Goal: Information Seeking & Learning: Find specific page/section

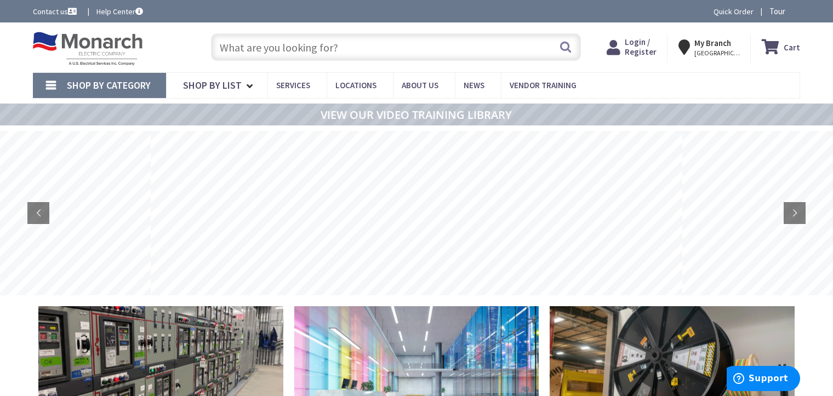
click at [638, 41] on span "Login / Register" at bounding box center [641, 47] width 32 height 20
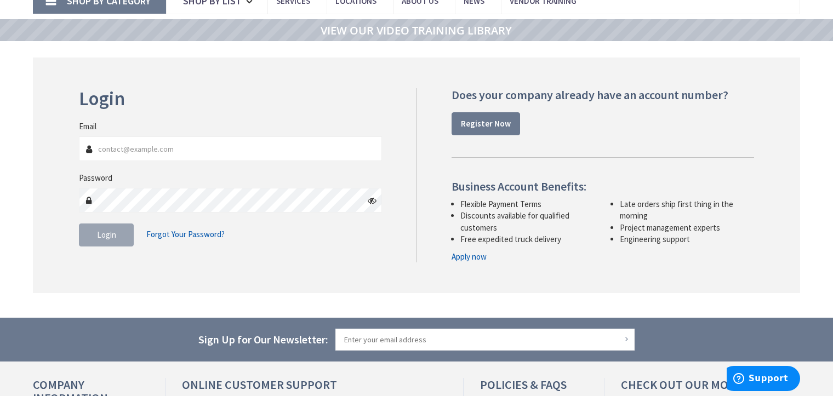
scroll to position [110, 0]
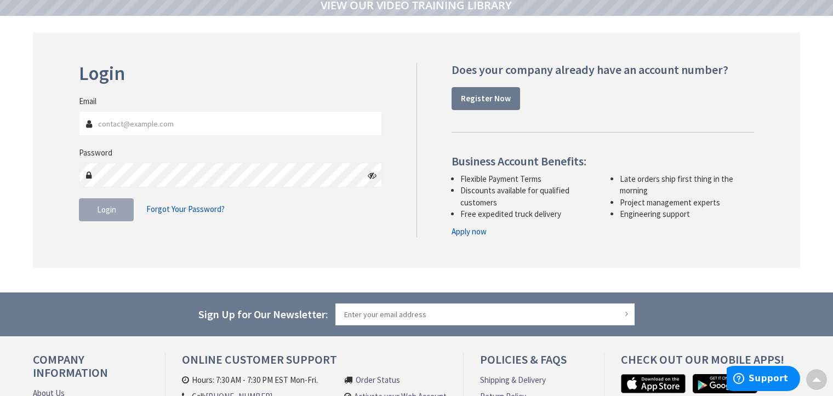
type input "[EMAIL_ADDRESS][DOMAIN_NAME]"
click at [88, 227] on fieldset "Email purchasing@osicorp.net Password Login Forgot Your Password?" at bounding box center [230, 163] width 303 height 137
click at [102, 209] on span "Login" at bounding box center [106, 209] width 19 height 10
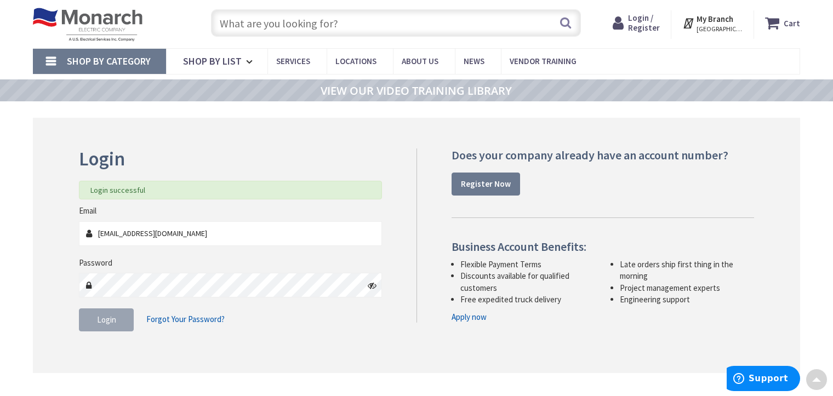
scroll to position [0, 0]
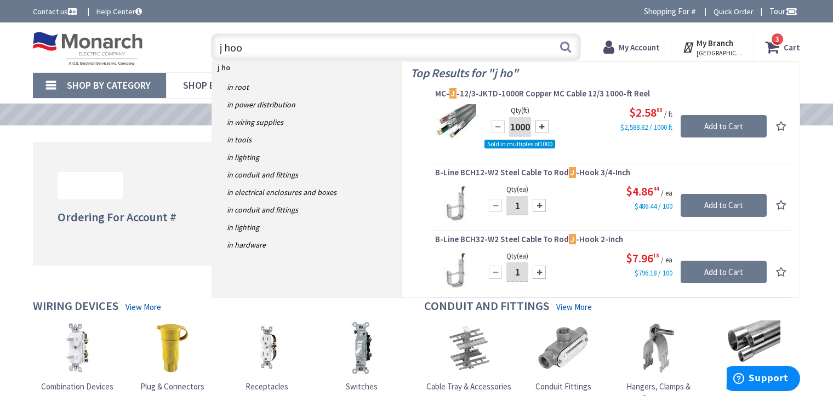
type input "j hook"
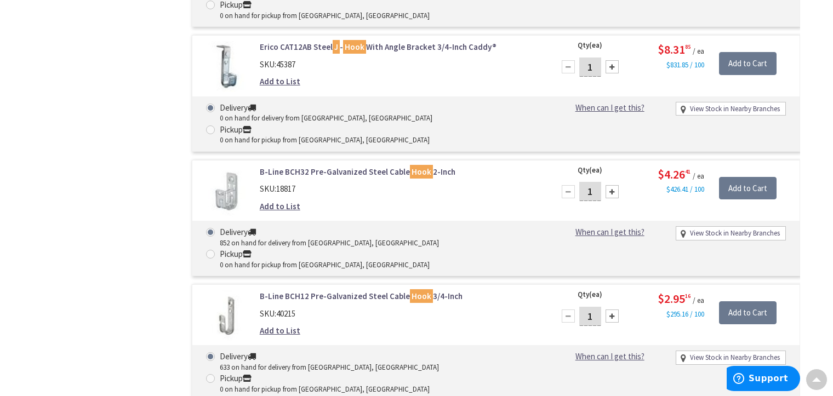
scroll to position [548, 0]
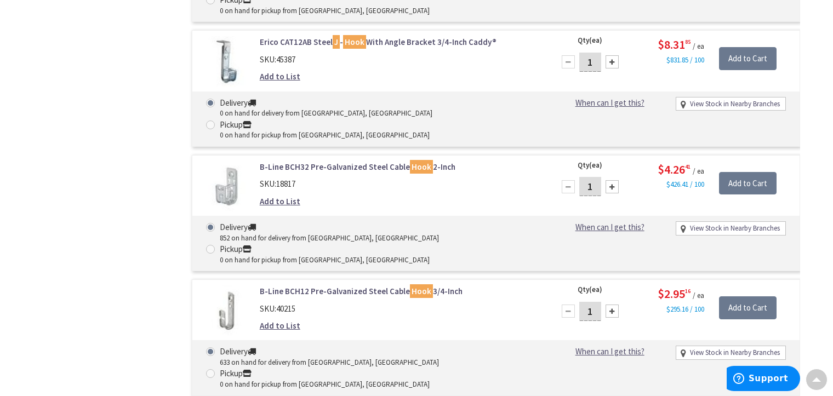
click at [453, 161] on link "B-Line BCH32 Pre-Galvanized Steel Cable Hook 2-Inch" at bounding box center [399, 167] width 279 height 12
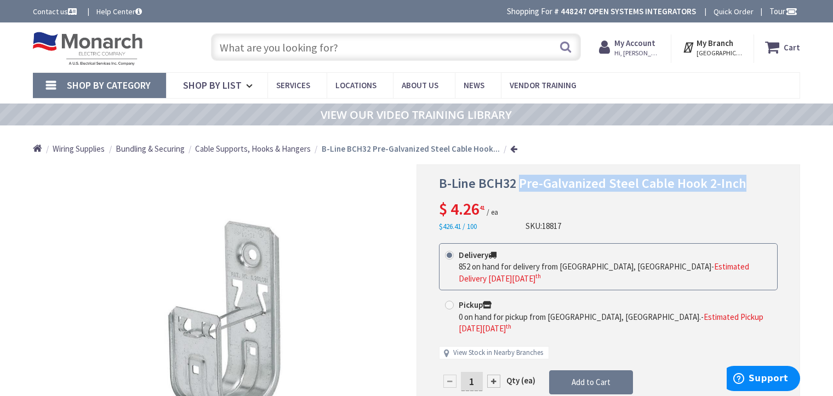
drag, startPoint x: 519, startPoint y: 183, endPoint x: 740, endPoint y: 184, distance: 220.8
click at [740, 184] on h1 "B-Line BCH32 Pre-Galvanized Steel Cable Hook 2-Inch" at bounding box center [608, 184] width 339 height 16
copy span "Pre-Galvanized Steel Cable Hook 2-Inch"
click at [484, 185] on span "B-Line BCH32 Pre-Galvanized Steel Cable Hook 2-Inch" at bounding box center [592, 183] width 307 height 17
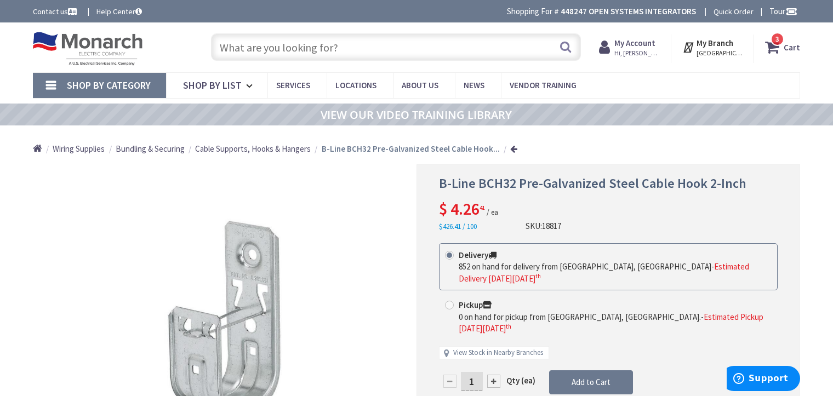
click at [485, 185] on span "B-Line BCH32 Pre-Galvanized Steel Cable Hook 2-Inch" at bounding box center [592, 183] width 307 height 17
copy span "BCH32"
drag, startPoint x: 442, startPoint y: 184, endPoint x: 452, endPoint y: 184, distance: 9.3
click at [452, 184] on span "B-Line BCH32 Pre-Galvanized Steel Cable Hook 2-Inch" at bounding box center [592, 183] width 307 height 17
click at [471, 184] on span "B-Line BCH32 Pre-Galvanized Steel Cable Hook 2-Inch" at bounding box center [592, 183] width 307 height 17
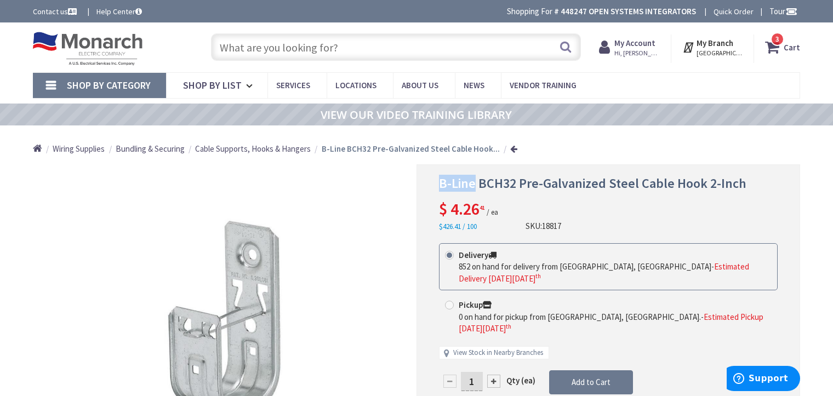
drag, startPoint x: 473, startPoint y: 185, endPoint x: 438, endPoint y: 186, distance: 35.1
click at [439, 186] on span "B-Line BCH32 Pre-Galvanized Steel Cable Hook 2-Inch" at bounding box center [592, 183] width 307 height 17
copy span "B-Line"
drag, startPoint x: 368, startPoint y: 38, endPoint x: 357, endPoint y: 47, distance: 13.6
click at [368, 38] on input "text" at bounding box center [396, 46] width 370 height 27
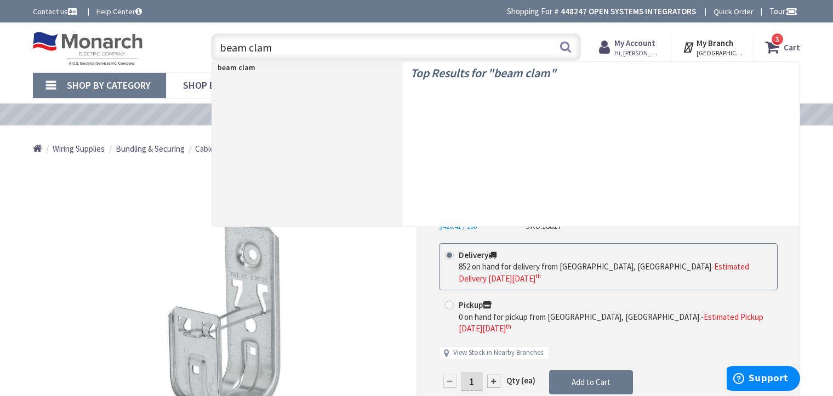
type input "beam clamp"
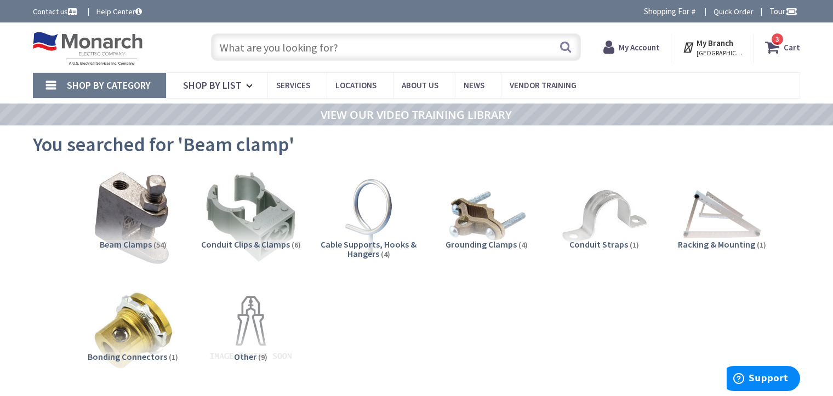
click at [153, 219] on img at bounding box center [132, 216] width 99 height 99
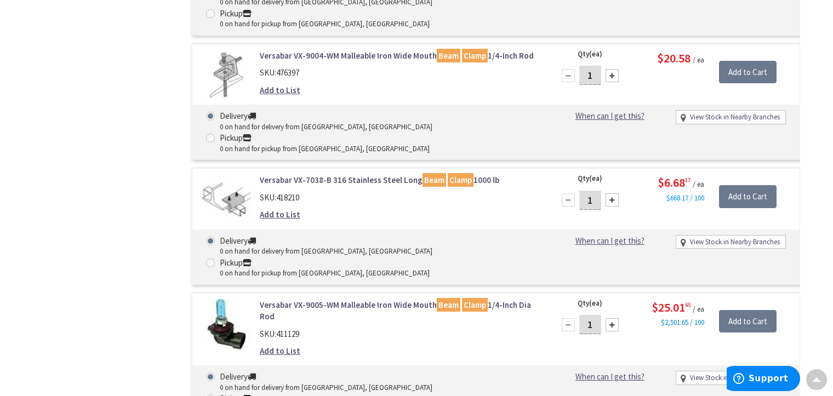
scroll to position [2391, 0]
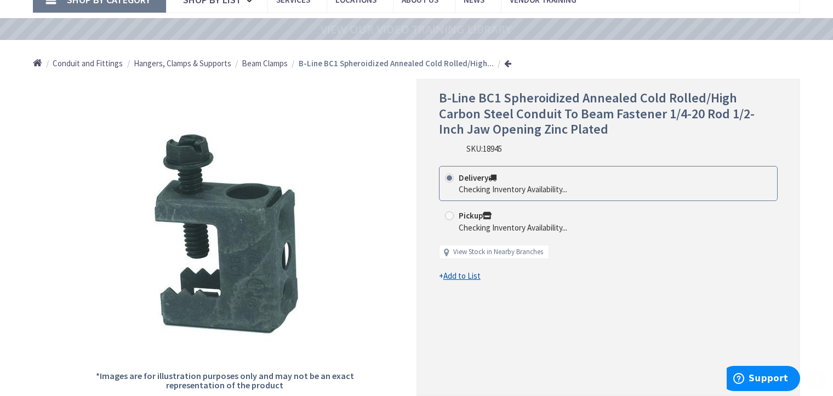
scroll to position [110, 0]
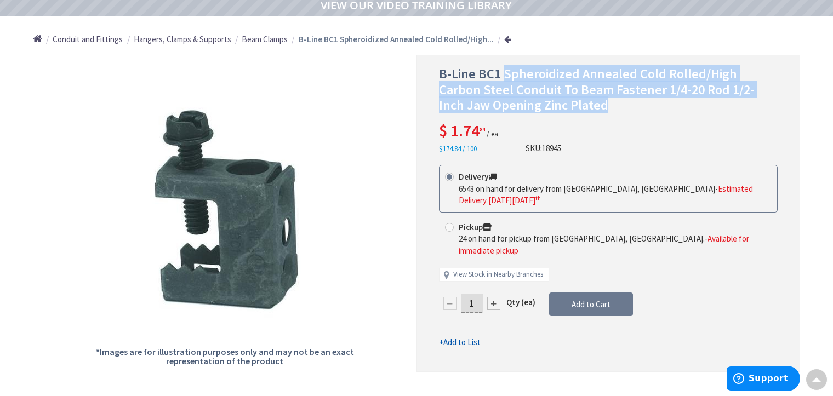
drag, startPoint x: 504, startPoint y: 72, endPoint x: 560, endPoint y: 111, distance: 68.0
click at [556, 110] on h1 "B-Line BC1 Spheroidized Annealed Cold Rolled/High Carbon Steel Conduit To Beam …" at bounding box center [608, 89] width 339 height 47
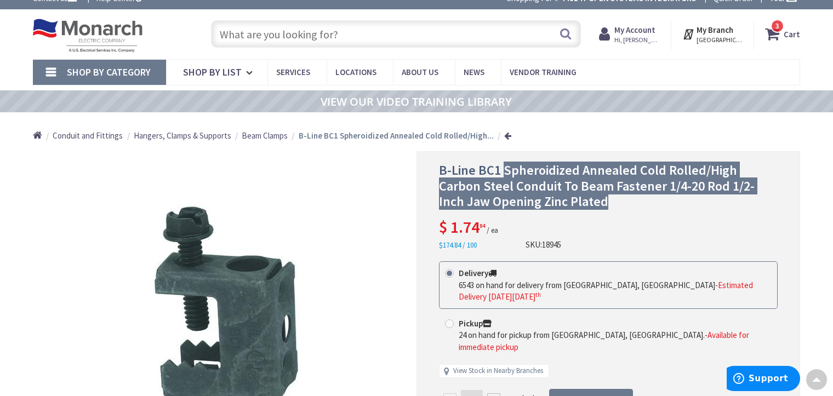
scroll to position [0, 0]
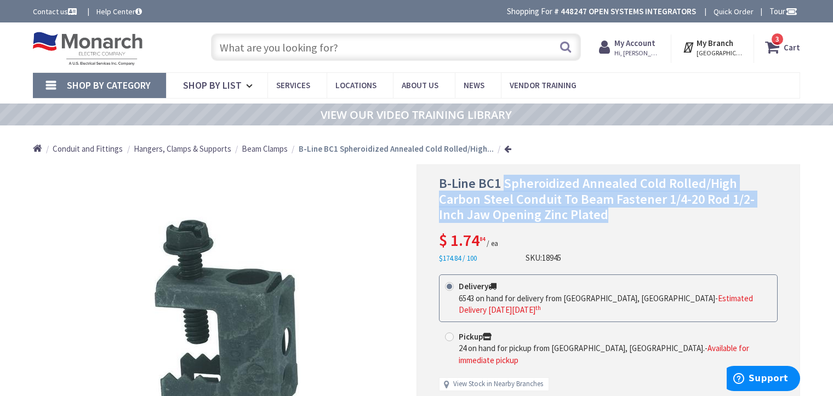
click at [309, 42] on input "text" at bounding box center [396, 46] width 370 height 27
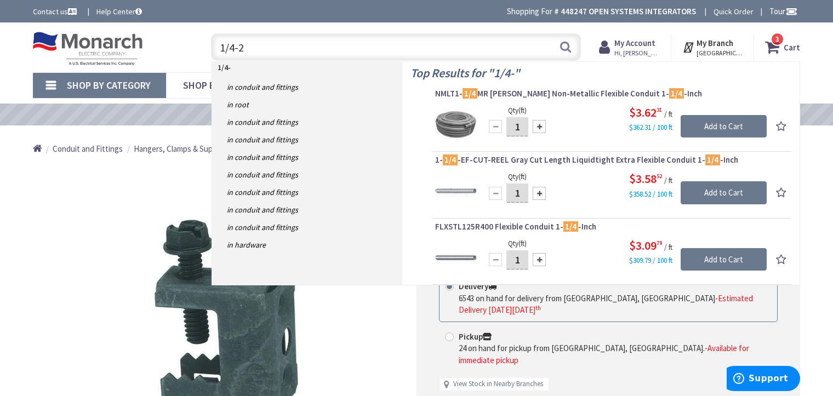
type input "1/4-20"
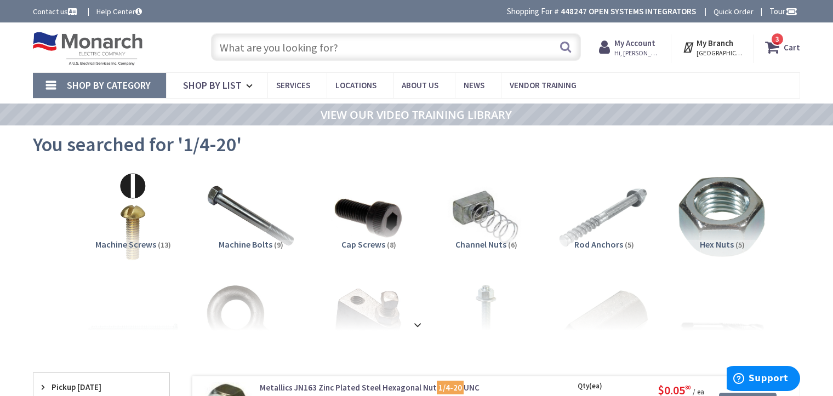
click at [156, 249] on h5 "Machine Screws (13)" at bounding box center [133, 245] width 100 height 10
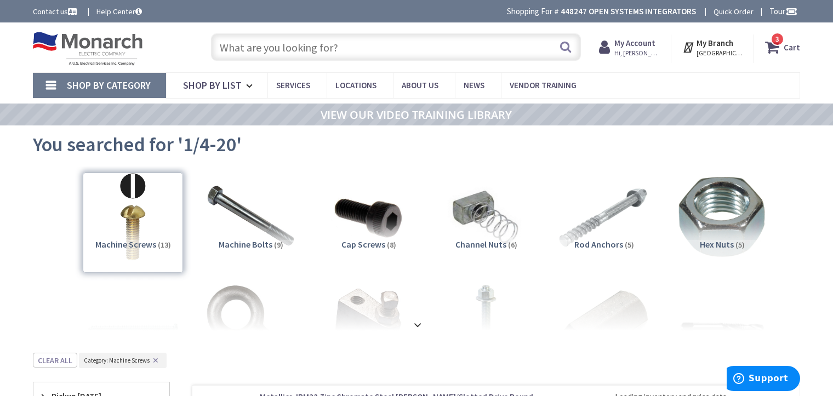
scroll to position [352, 0]
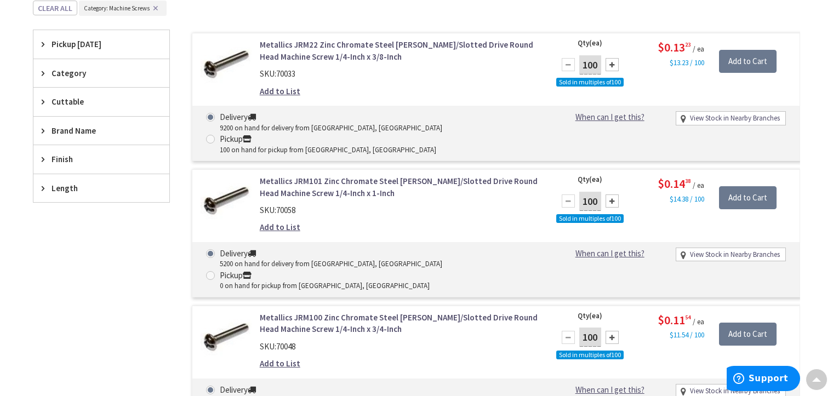
click at [387, 175] on link "Metallics JRM101 Zinc Chromate Steel Phillips/Slotted Drive Round Head Machine …" at bounding box center [399, 187] width 279 height 24
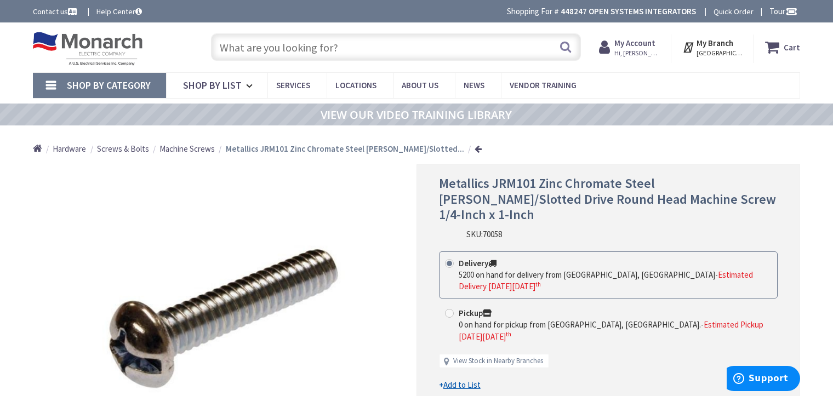
click at [465, 184] on span "Metallics JRM101 Zinc Chromate Steel [PERSON_NAME]/Slotted Drive Round Head Mac…" at bounding box center [607, 199] width 337 height 49
click at [465, 185] on span "Metallics JRM101 Zinc Chromate Steel [PERSON_NAME]/Slotted Drive Round Head Mac…" at bounding box center [607, 199] width 337 height 49
copy span "Metallics"
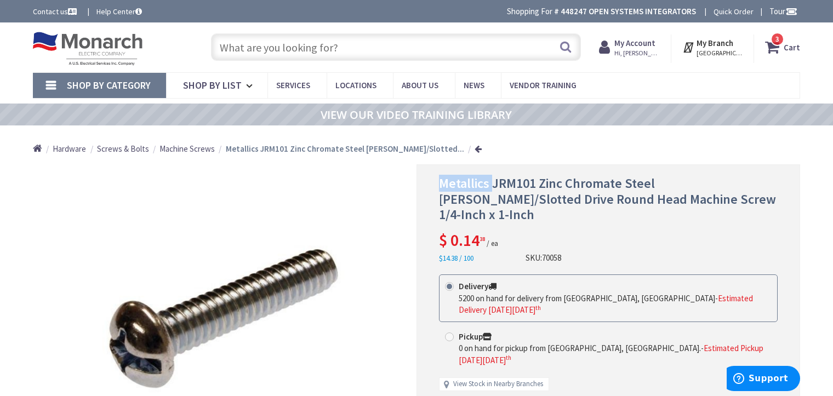
click at [506, 182] on span "Metallics JRM101 Zinc Chromate Steel [PERSON_NAME]/Slotted Drive Round Head Mac…" at bounding box center [607, 199] width 337 height 49
copy span "JRM101"
drag, startPoint x: 586, startPoint y: 178, endPoint x: 566, endPoint y: 181, distance: 20.6
click at [586, 178] on span "Metallics JRM101 Zinc Chromate Steel [PERSON_NAME]/Slotted Drive Round Head Mac…" at bounding box center [607, 199] width 337 height 49
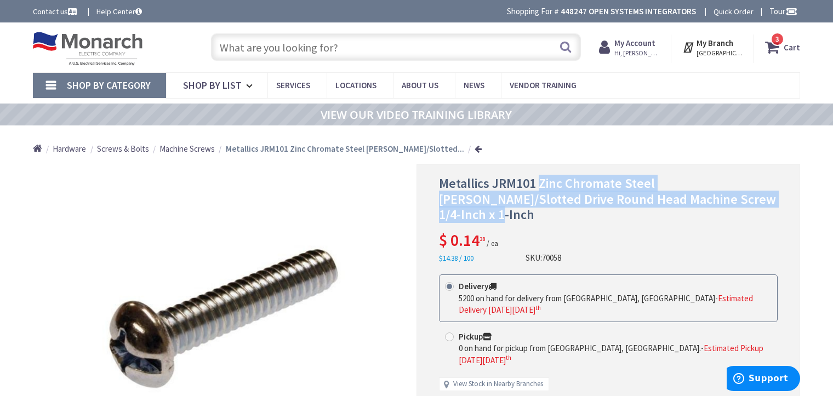
drag, startPoint x: 539, startPoint y: 180, endPoint x: 706, endPoint y: 196, distance: 167.3
click at [706, 196] on h1 "Metallics JRM101 Zinc Chromate Steel [PERSON_NAME]/Slotted Drive Round Head Mac…" at bounding box center [608, 199] width 339 height 47
copy span "Zinc Chromate Steel [PERSON_NAME]/Slotted Drive Round Head Machine Screw 1/4-In…"
click at [393, 38] on input "text" at bounding box center [396, 46] width 370 height 27
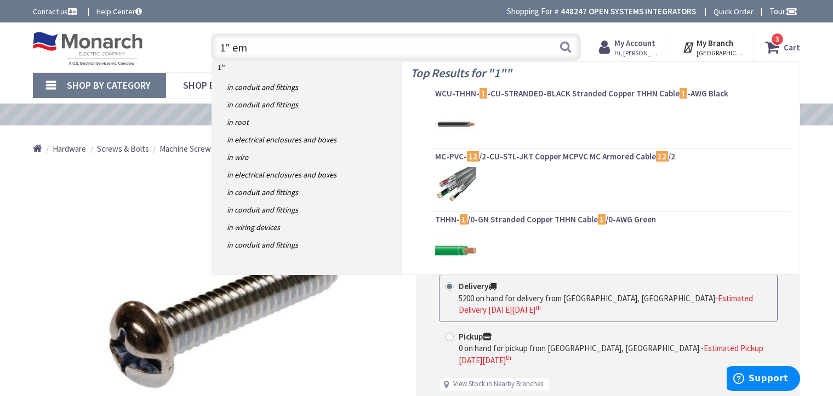
type input "1" emt"
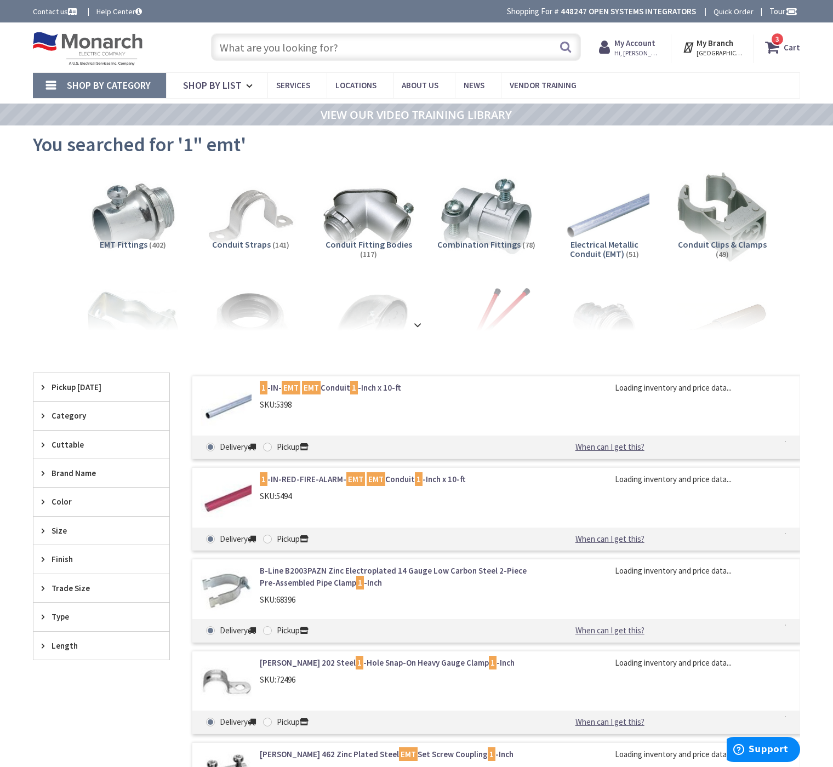
click at [322, 384] on link "1 -IN- EMT EMT Conduit 1 -Inch x 10-ft" at bounding box center [399, 388] width 279 height 12
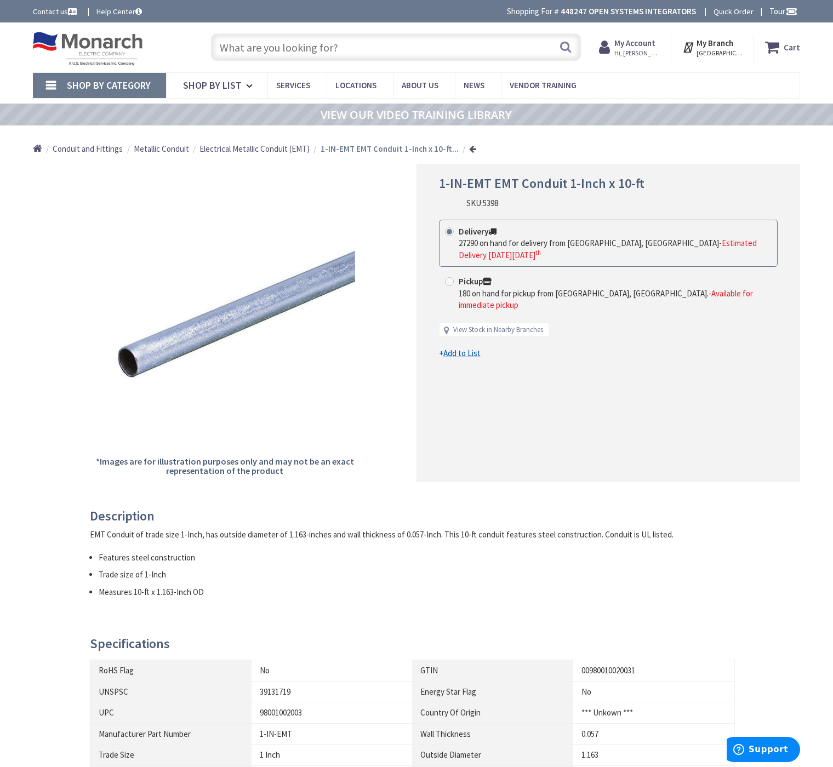
click at [493, 203] on span "5398" at bounding box center [490, 203] width 15 height 10
click at [494, 203] on span "5398" at bounding box center [490, 203] width 15 height 10
copy span "5398"
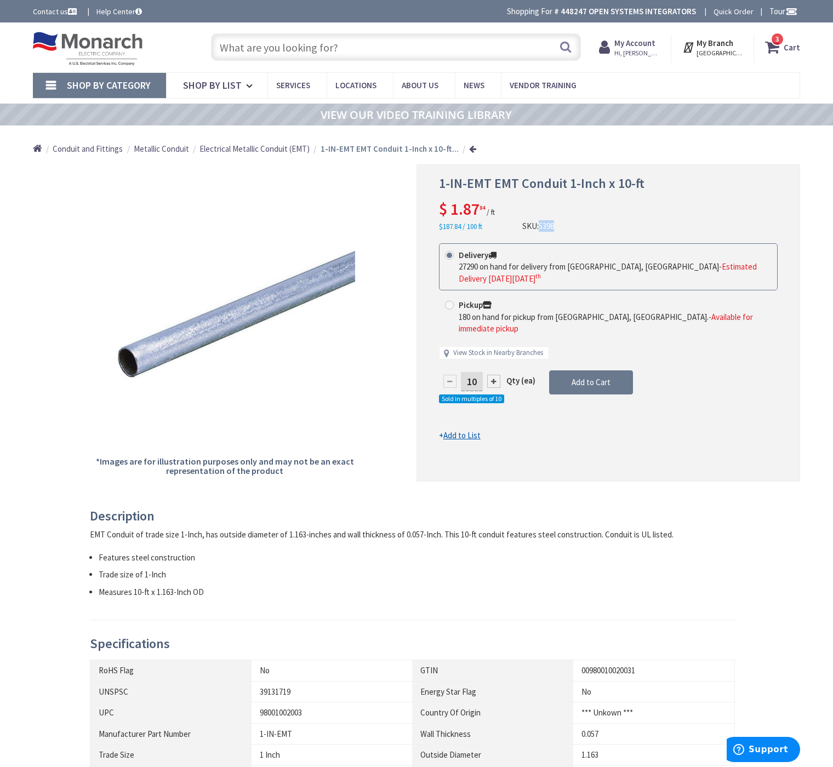
click at [289, 43] on input "text" at bounding box center [396, 46] width 370 height 27
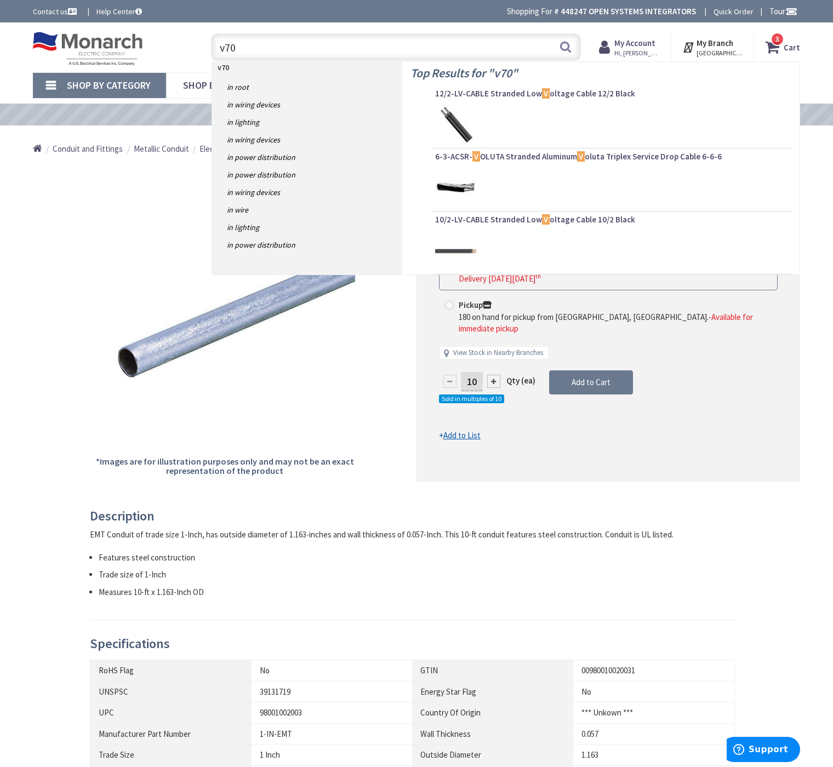
type input "v700"
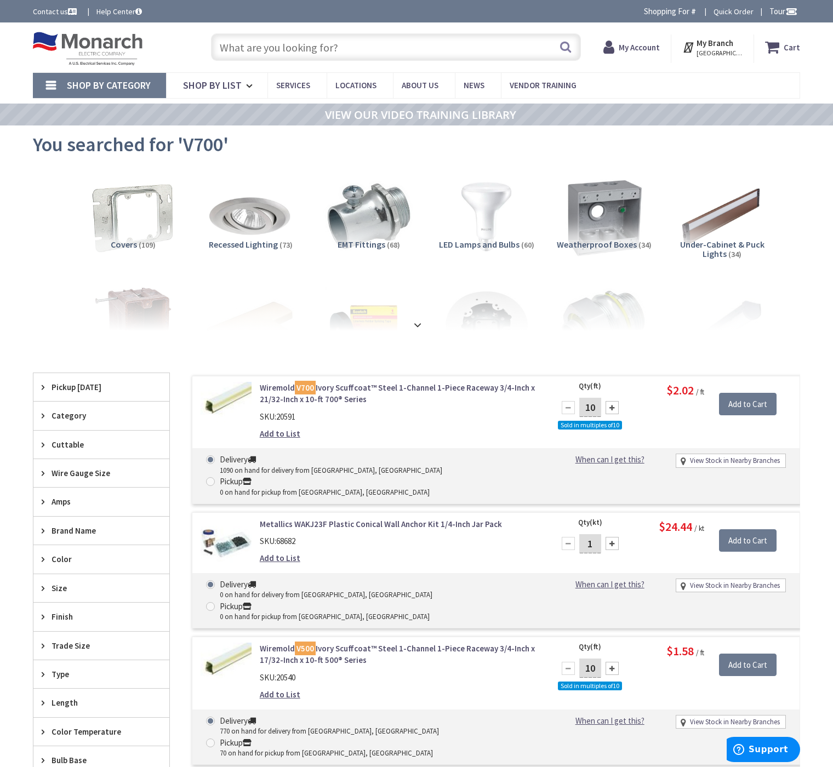
click at [352, 387] on link "Wiremold V700 Ivory Scuffcoat™ Steel 1-Channel 1-Piece Raceway 3/4-Inch x 21/32…" at bounding box center [399, 394] width 279 height 24
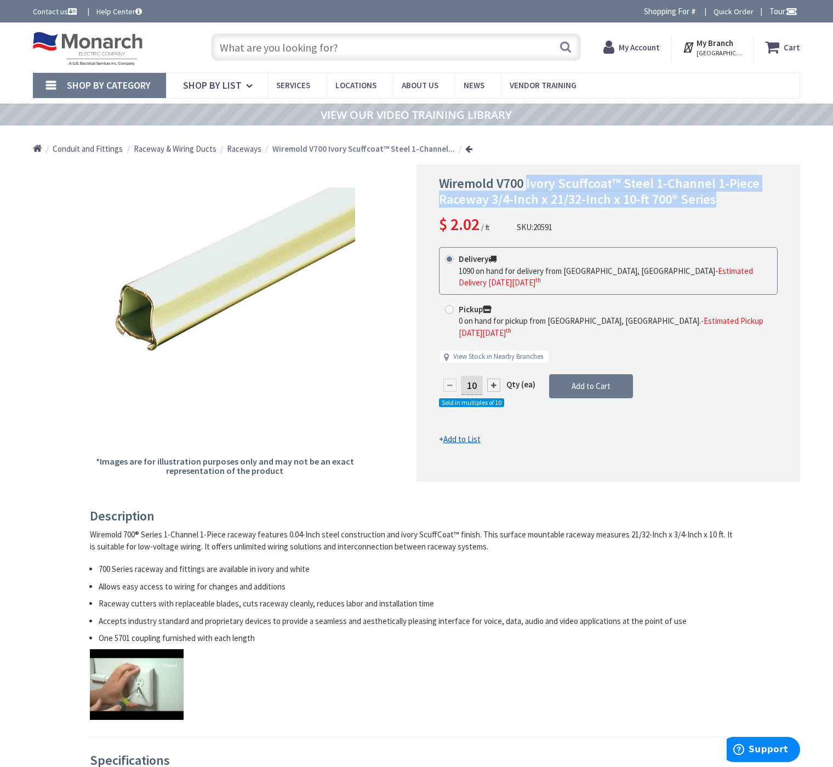
drag, startPoint x: 526, startPoint y: 182, endPoint x: 722, endPoint y: 197, distance: 196.7
click at [722, 197] on h1 "Wiremold V700 Ivory Scuffcoat™ Steel 1-Channel 1-Piece Raceway 3/4-Inch x 21/32…" at bounding box center [608, 192] width 339 height 32
copy span "Ivory Scuffcoat™ Steel 1-Channel 1-Piece Raceway 3/4-Inch x 21/32-Inch x 10-ft …"
click at [228, 146] on span "Raceways" at bounding box center [244, 149] width 35 height 10
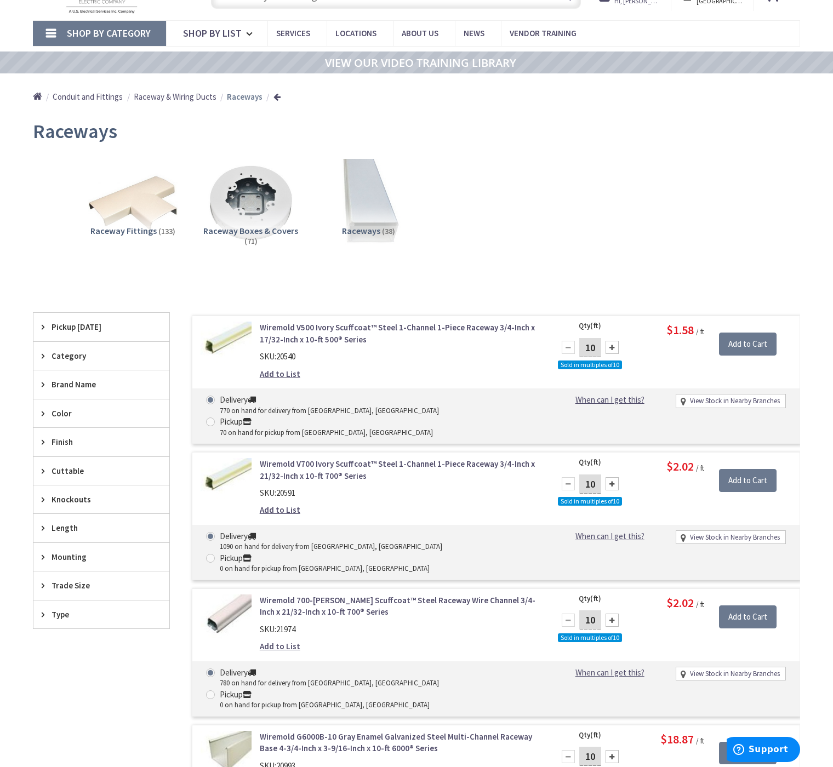
scroll to position [55, 0]
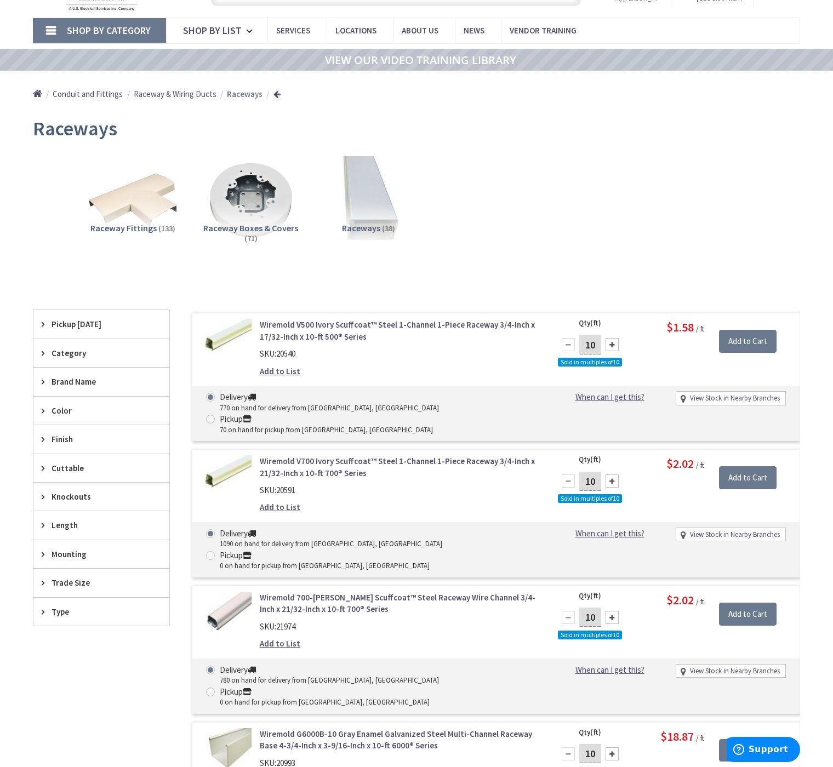
click at [44, 379] on icon at bounding box center [46, 382] width 8 height 8
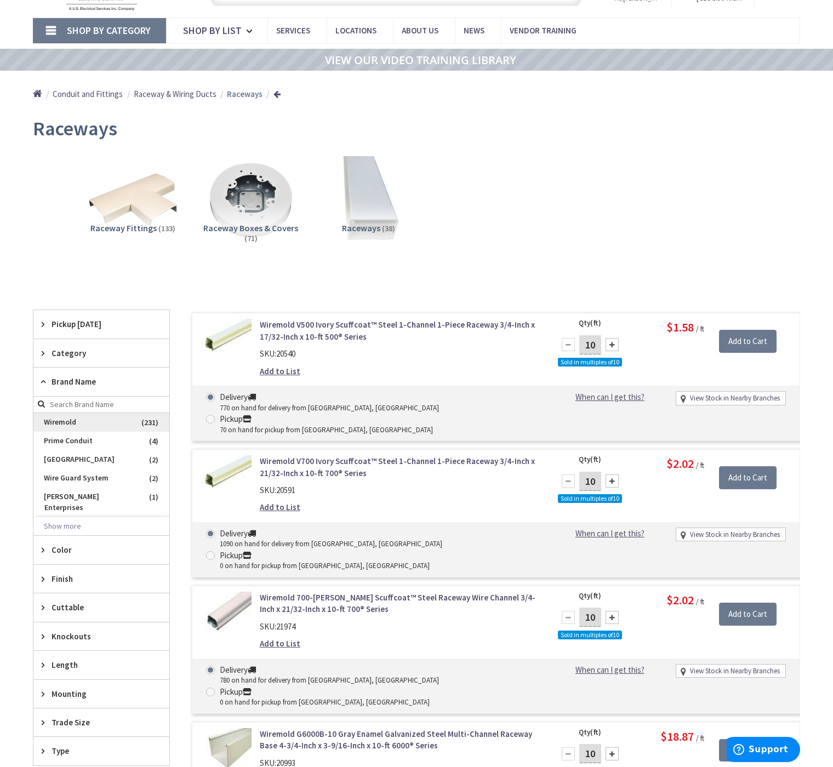
click at [60, 423] on span "Wiremold" at bounding box center [101, 422] width 136 height 19
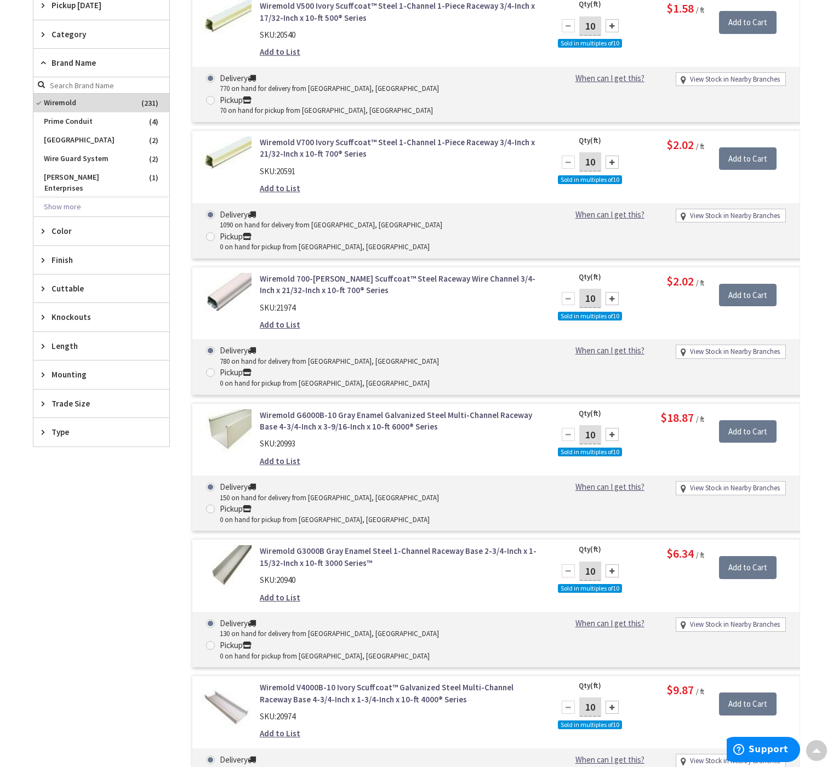
scroll to position [0, 0]
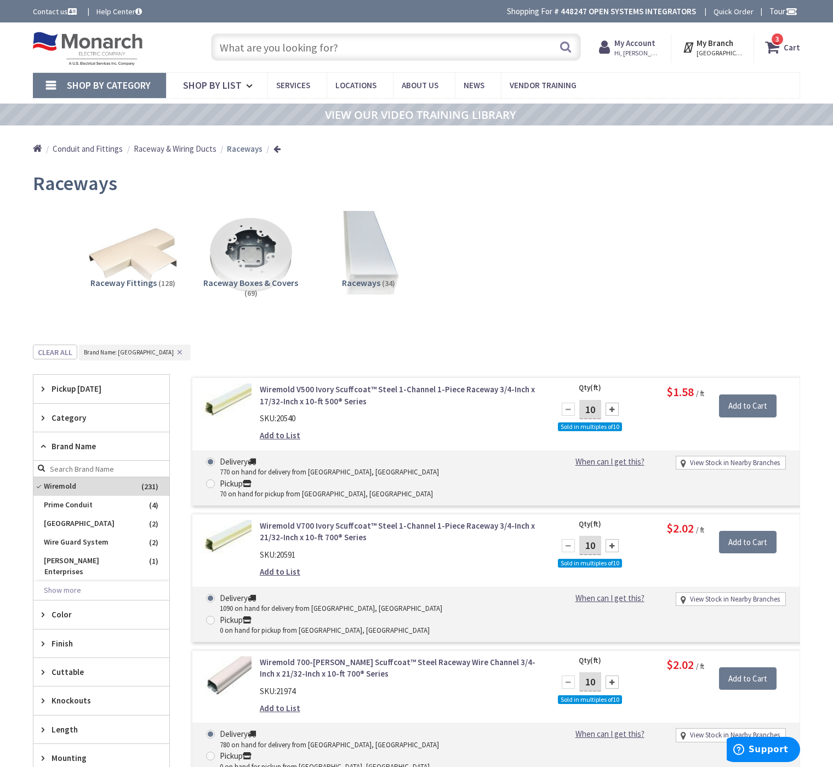
click at [287, 50] on input "text" at bounding box center [396, 46] width 370 height 27
type input "v704"
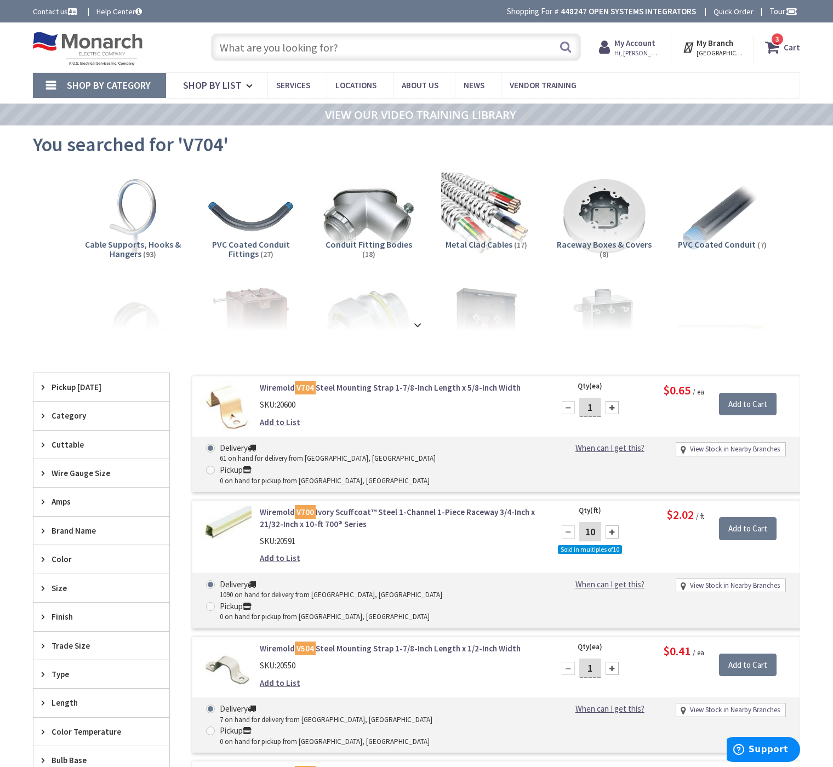
click at [535, 387] on link "Wiremold V704 Steel Mounting Strap 1-7/8-Inch Length x 5/8-Inch Width" at bounding box center [399, 388] width 279 height 12
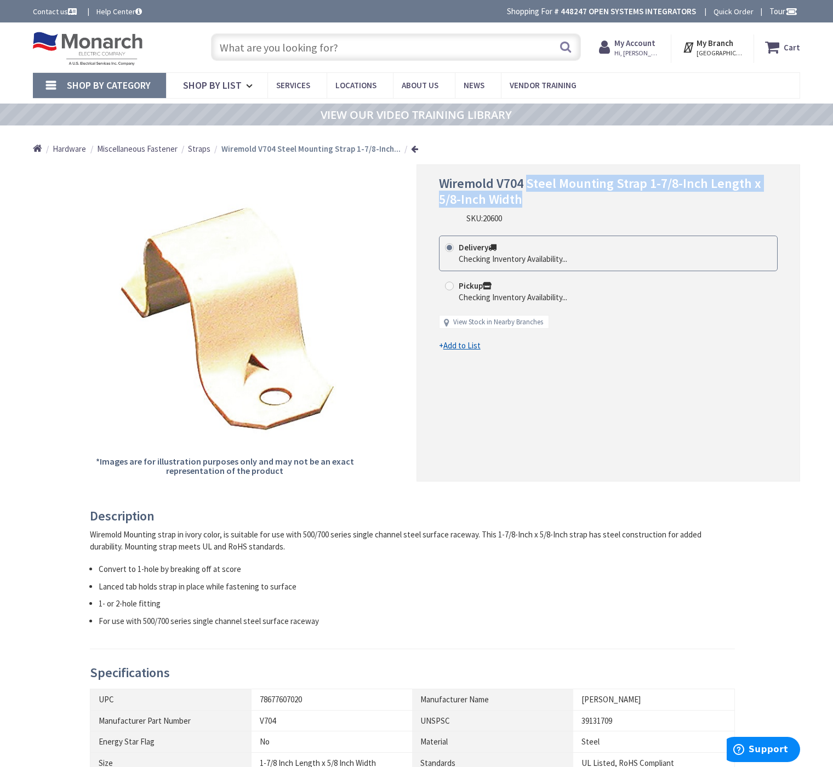
drag, startPoint x: 526, startPoint y: 197, endPoint x: 524, endPoint y: 181, distance: 16.0
click at [524, 181] on h1 "Wiremold V704 Steel Mounting Strap 1-7/8-Inch Length x 5/8-Inch Width" at bounding box center [608, 192] width 339 height 32
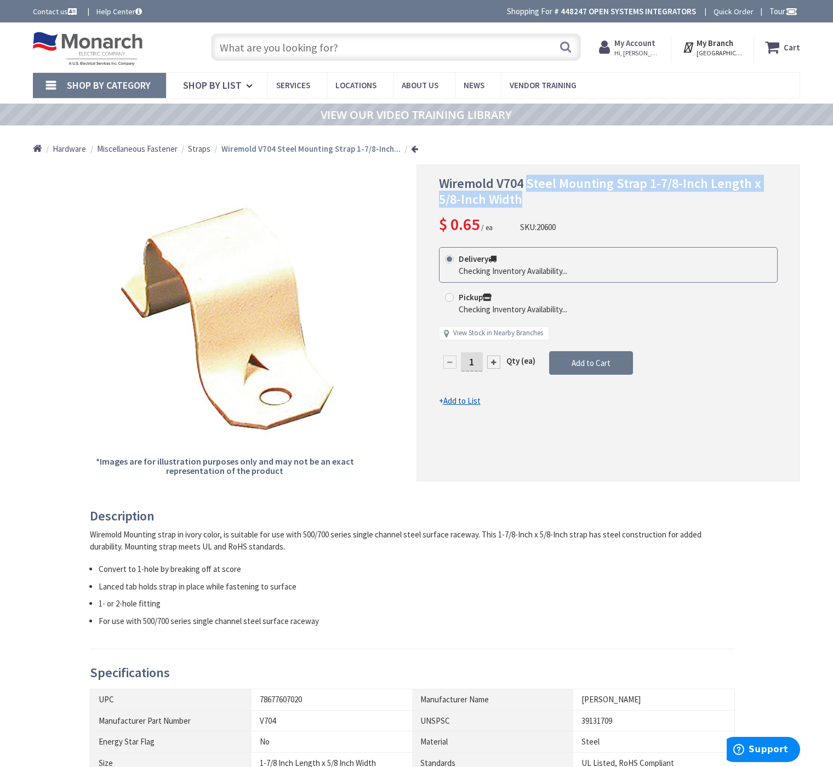
copy span "Steel Mounting Strap 1-7/8-Inch Length x 5/8-Inch Width"
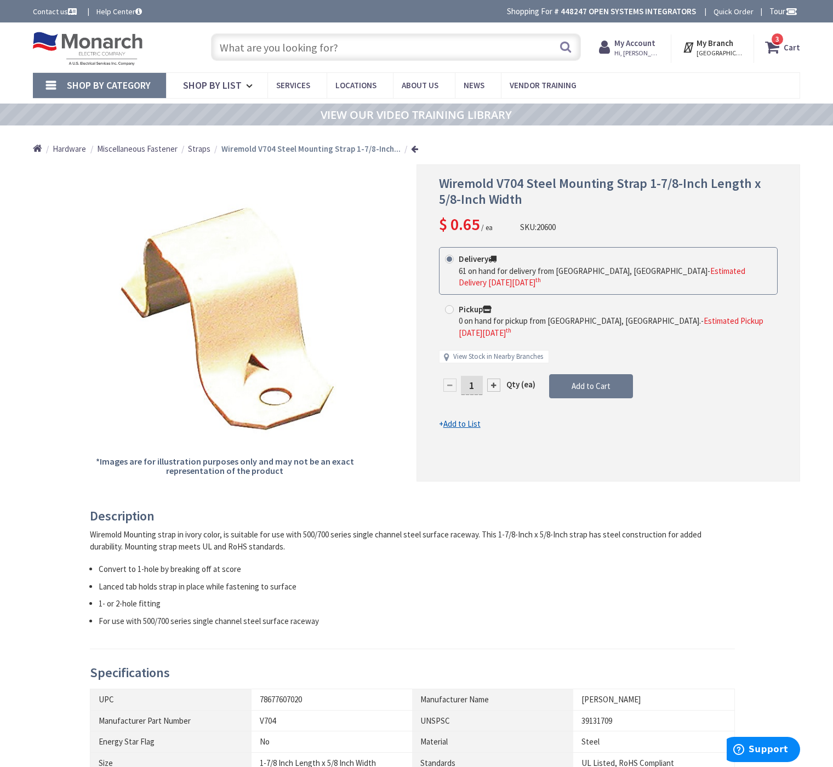
drag, startPoint x: 509, startPoint y: 475, endPoint x: 448, endPoint y: 377, distance: 115.4
click at [509, 475] on div "Wiremold V704 Steel Mounting Strap 1-7/8-Inch Length x 5/8-Inch Width $ 0.65 / …" at bounding box center [608, 322] width 384 height 317
click at [319, 52] on input "text" at bounding box center [396, 46] width 370 height 27
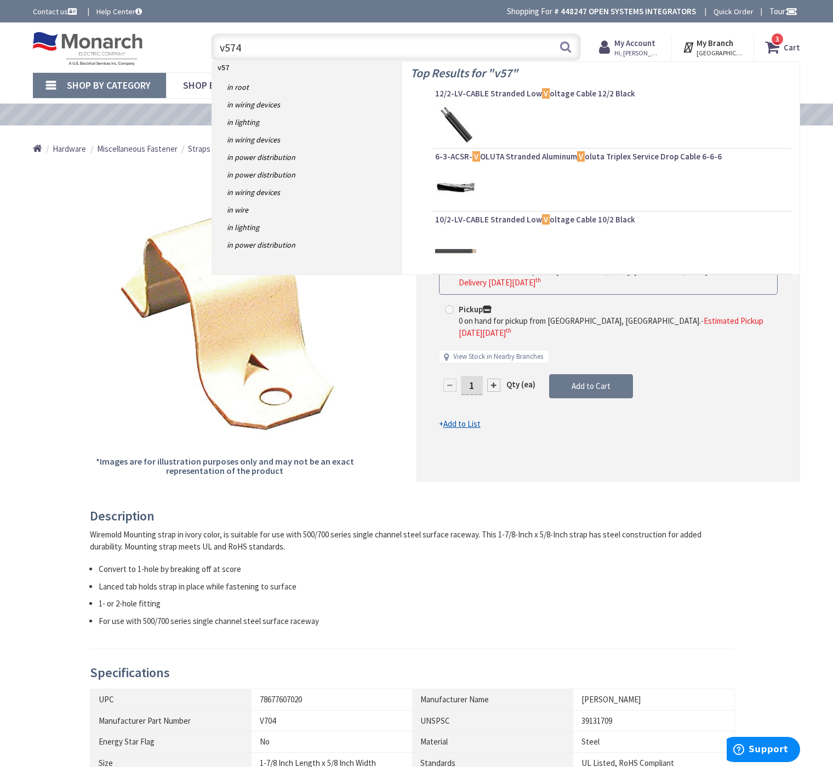
type input "v5748"
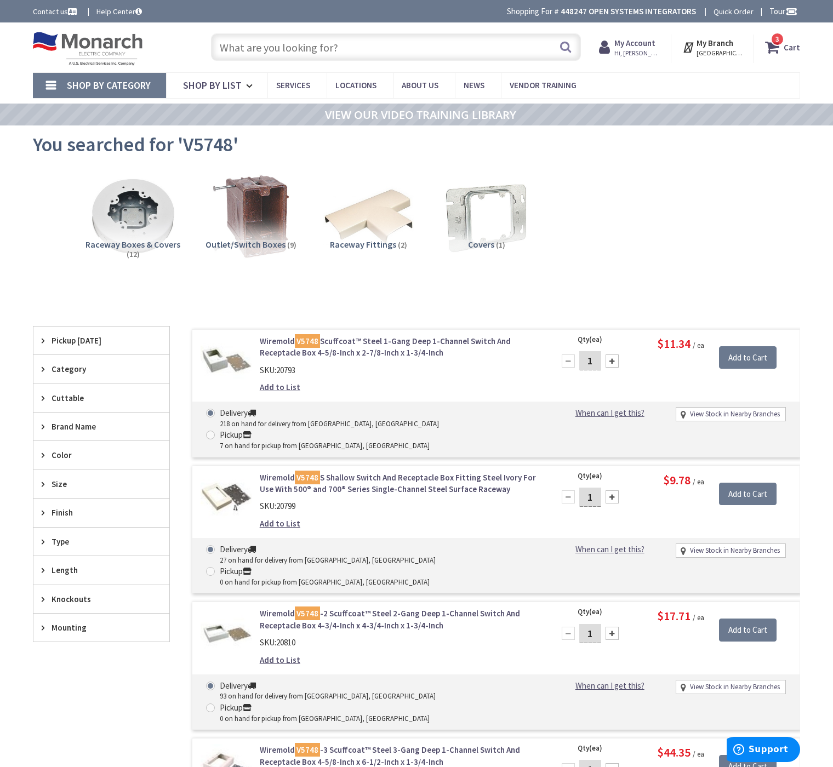
click at [414, 344] on link "Wiremold V5748 Scuffcoat™ Steel 1-Gang Deep 1-Channel Switch And Receptacle Box…" at bounding box center [399, 347] width 279 height 24
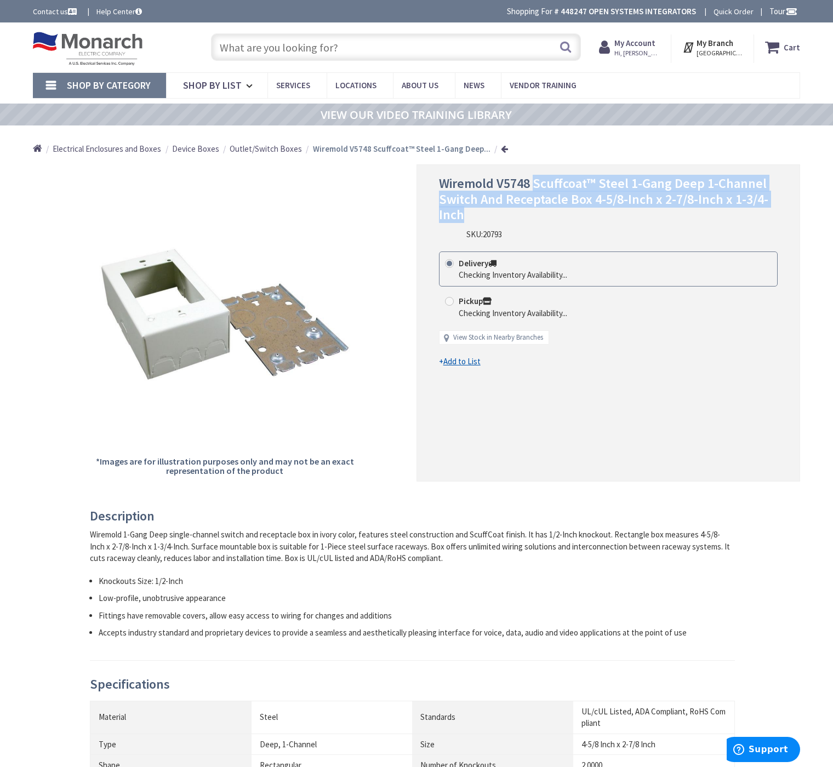
drag, startPoint x: 488, startPoint y: 219, endPoint x: 533, endPoint y: 190, distance: 54.0
click at [533, 190] on h1 "Wiremold V5748 Scuffcoat™ Steel 1-Gang Deep 1-Channel Switch And Receptacle Box…" at bounding box center [608, 199] width 339 height 47
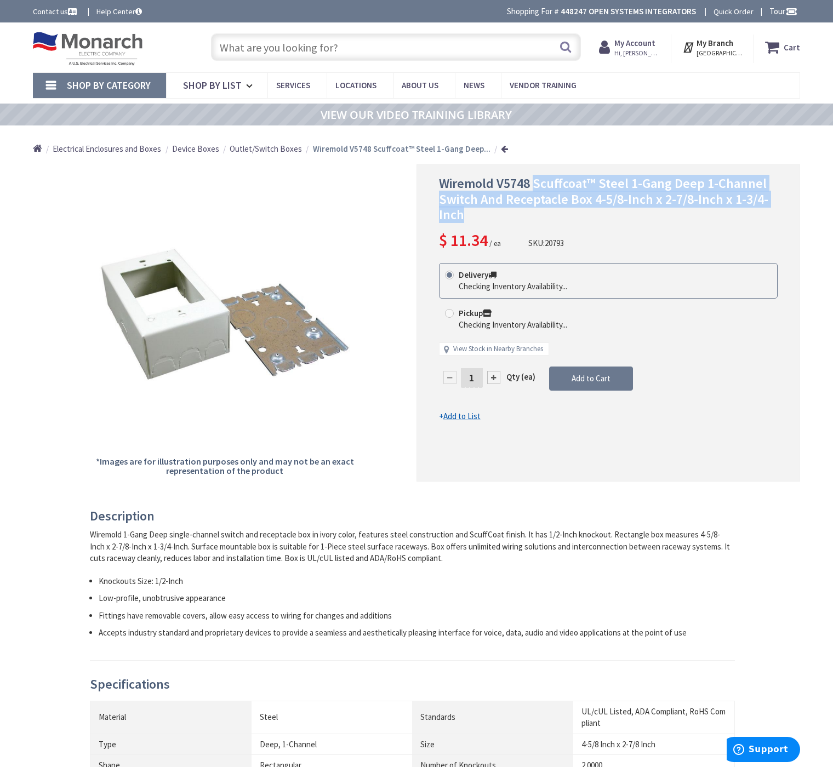
copy span "Scuffcoat™ Steel 1-Gang Deep 1-Channel Switch And Receptacle Box 4-5/8-Inch x 2…"
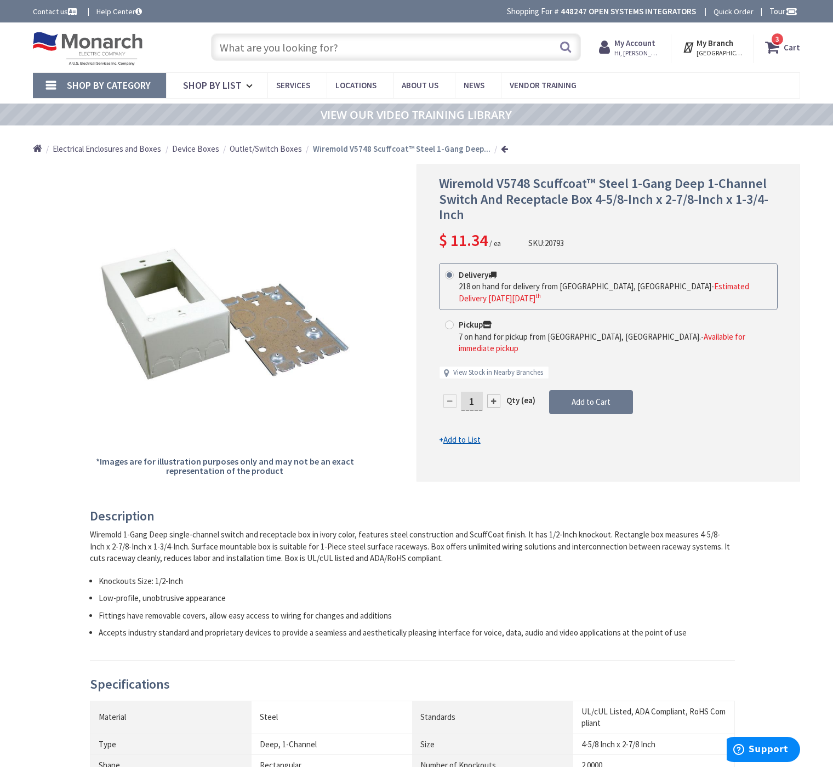
click at [509, 177] on span "Wiremold V5748 Scuffcoat™ Steel 1-Gang Deep 1-Channel Switch And Receptacle Box…" at bounding box center [603, 199] width 329 height 49
copy span "V5748"
click at [341, 50] on input "text" at bounding box center [396, 46] width 370 height 27
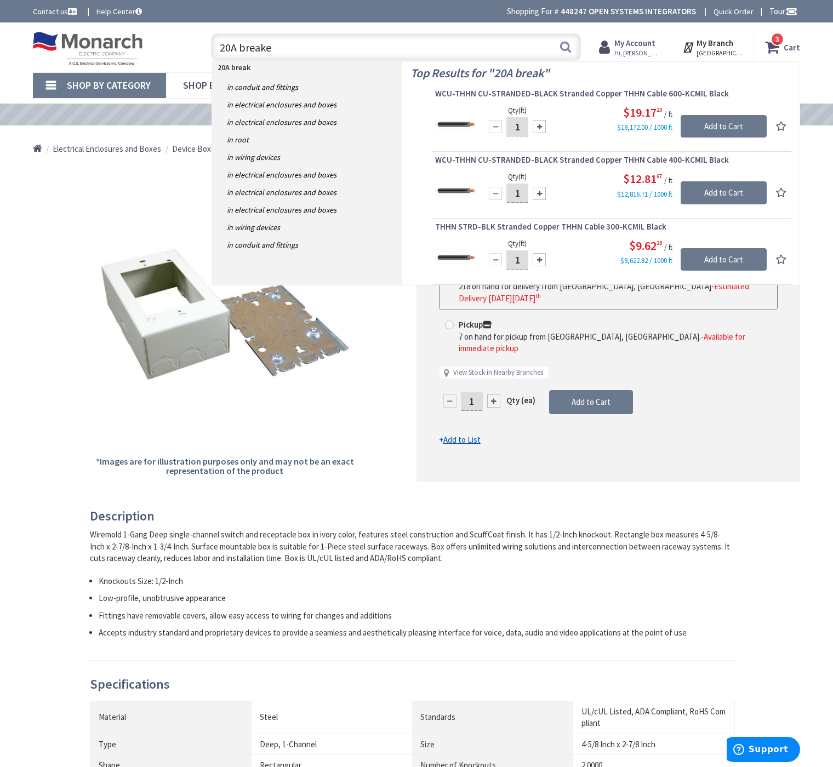
type input "20A breaker"
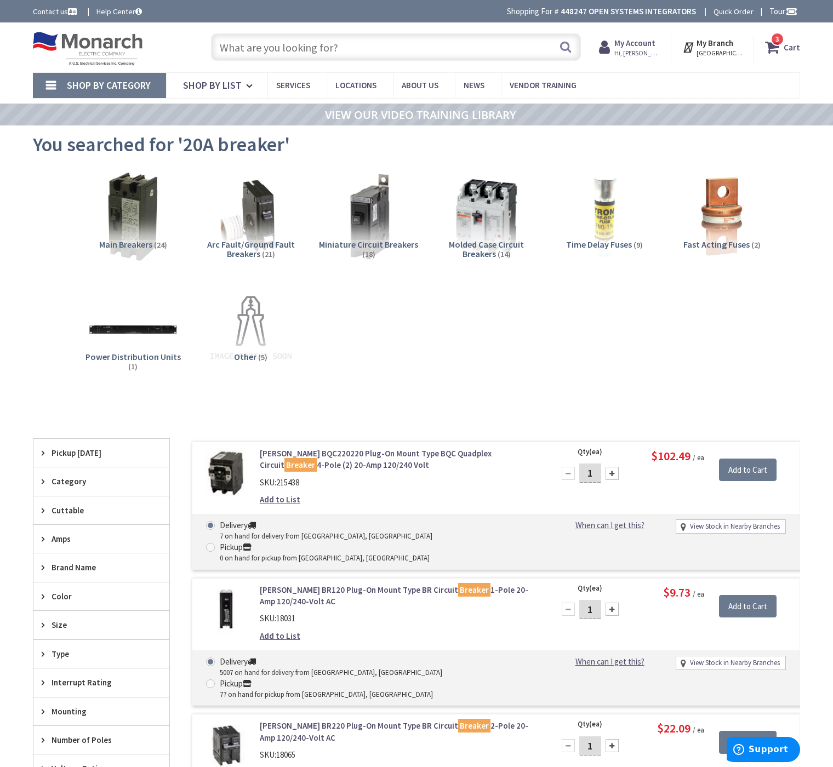
click at [333, 43] on input "text" at bounding box center [396, 46] width 370 height 27
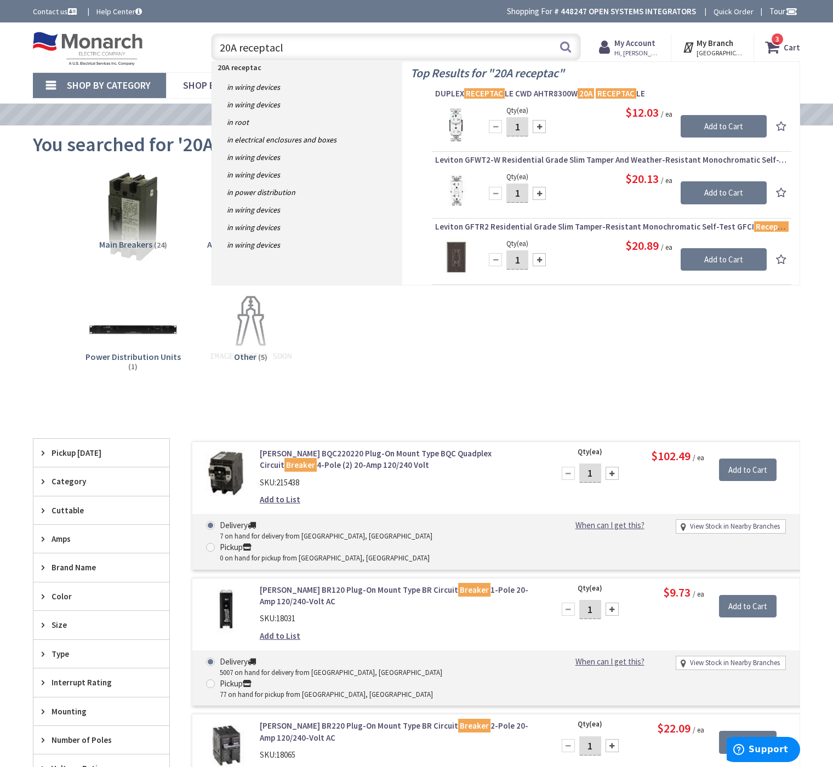
type input "20A receptacle"
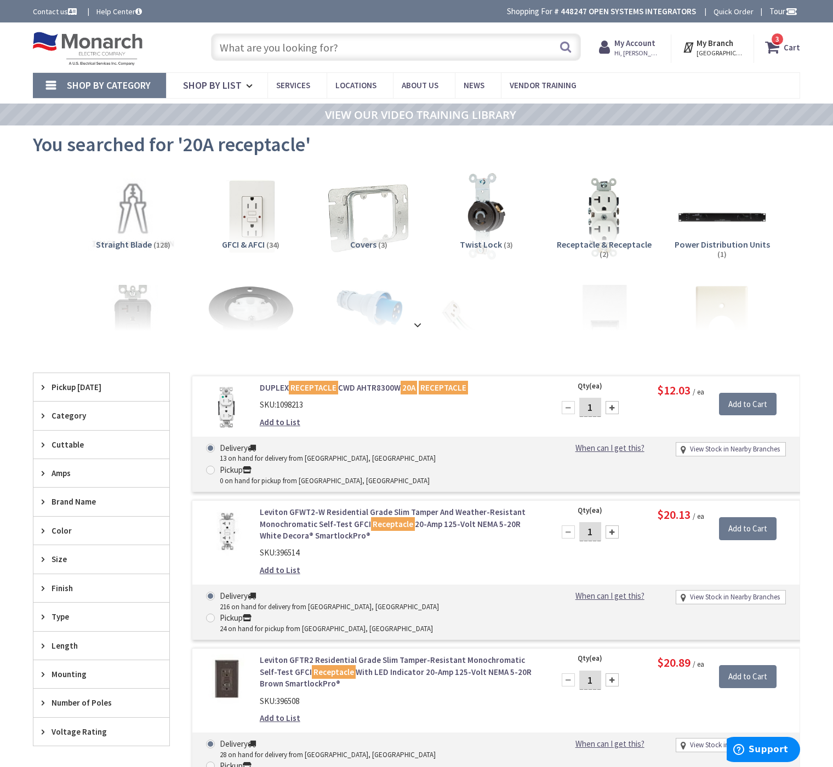
click at [77, 424] on div "Category" at bounding box center [101, 416] width 136 height 28
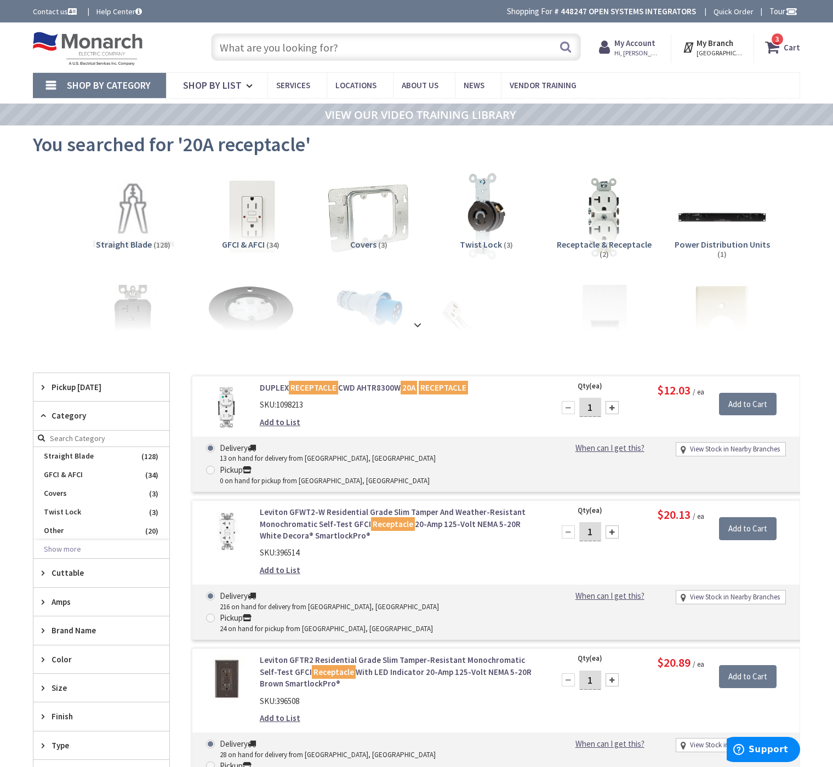
click at [82, 423] on div "Category" at bounding box center [101, 416] width 136 height 28
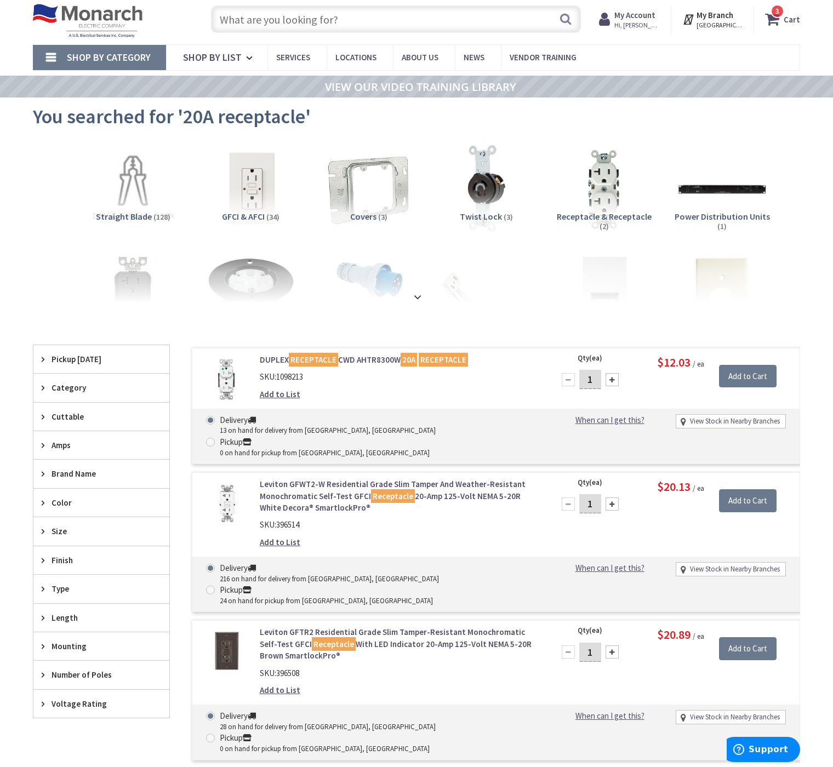
scroll to position [55, 0]
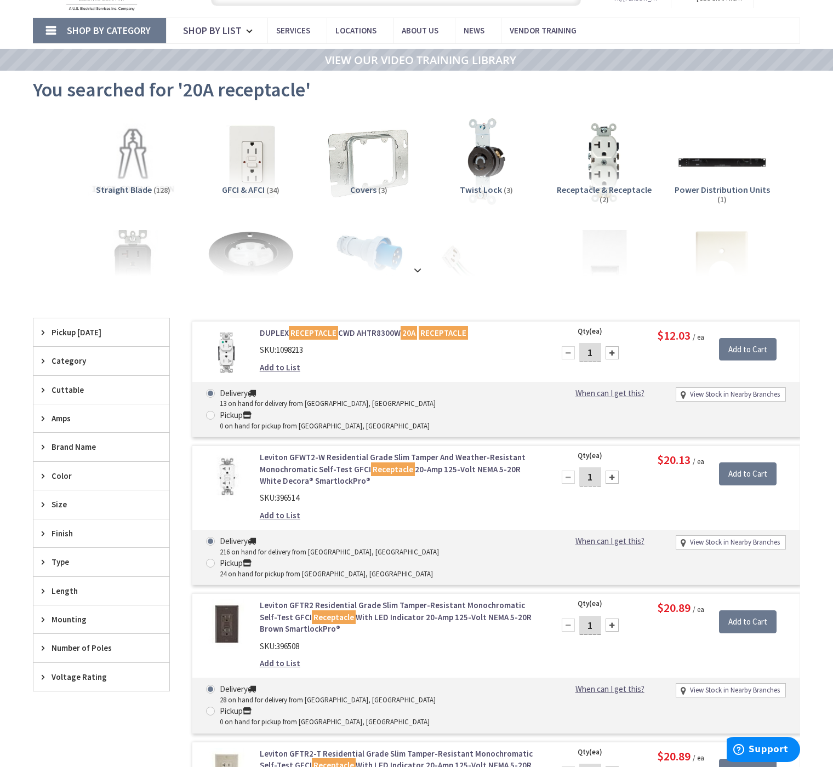
click at [66, 551] on div "Type" at bounding box center [101, 562] width 136 height 28
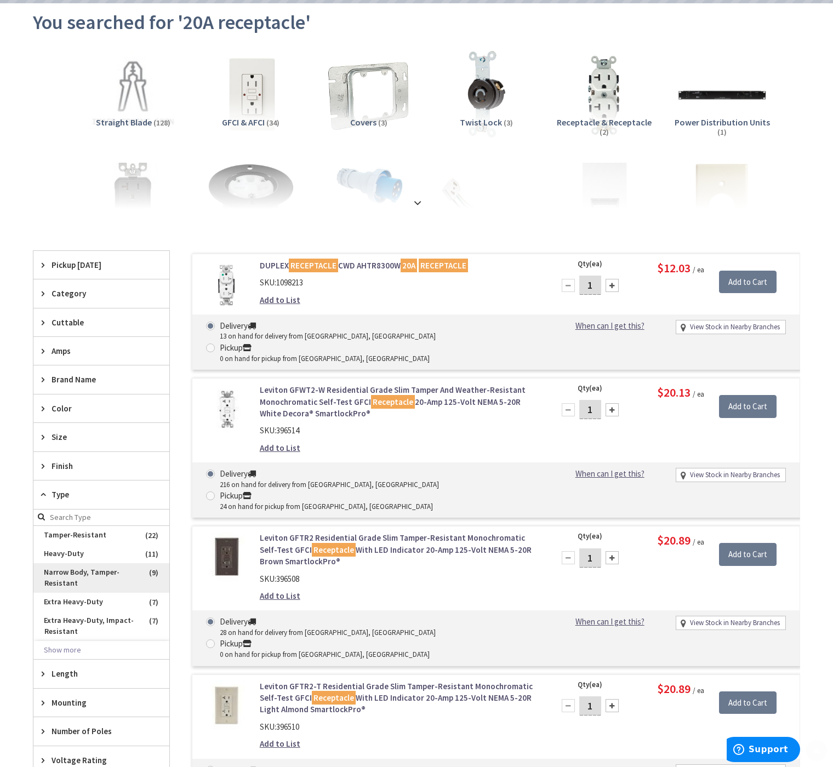
scroll to position [164, 0]
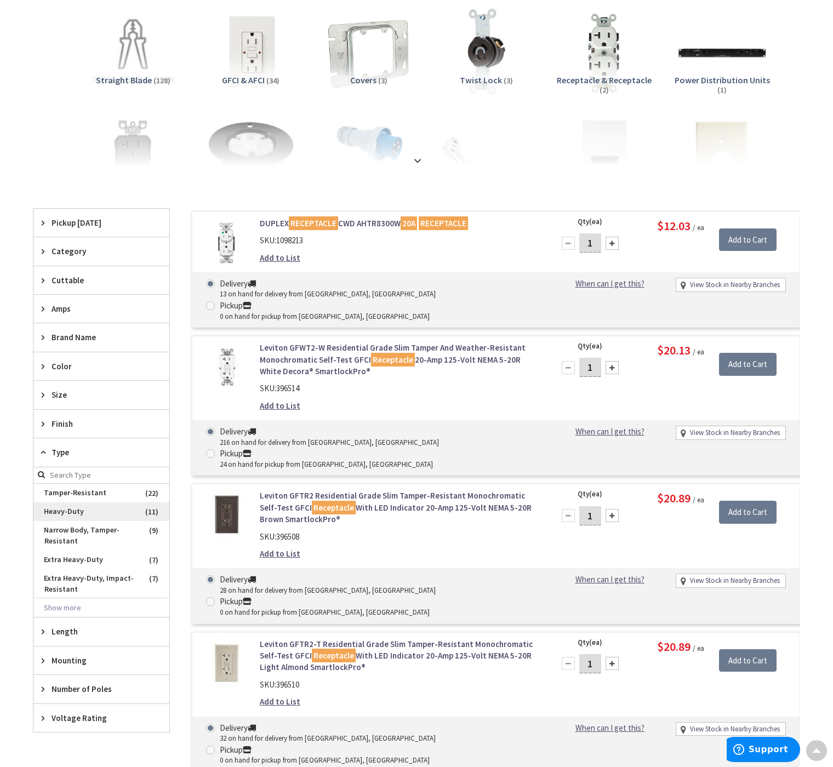
click at [68, 510] on span "Heavy-Duty" at bounding box center [101, 512] width 136 height 19
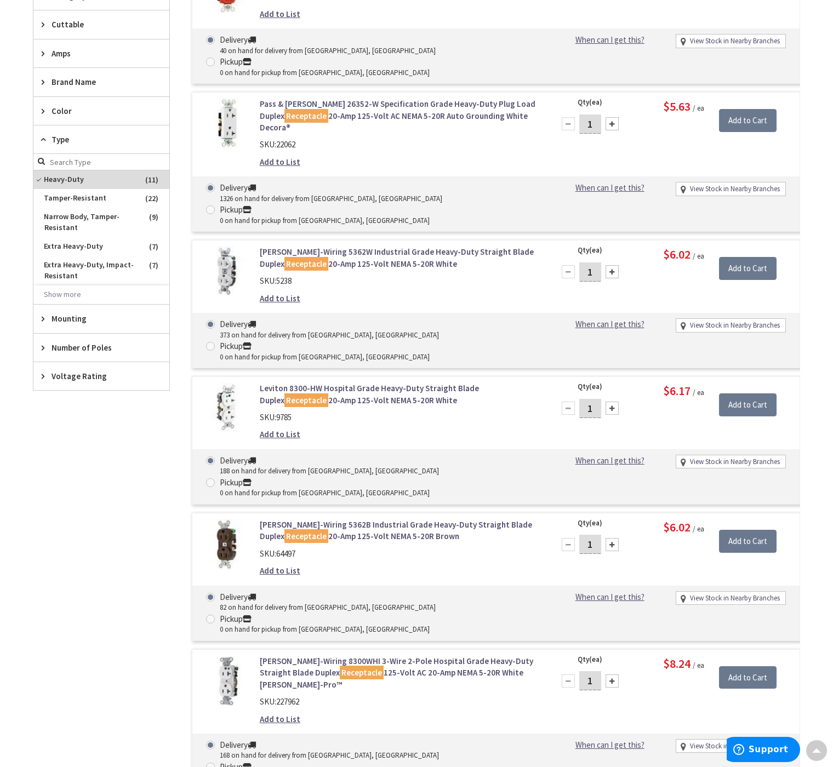
scroll to position [384, 0]
click at [361, 246] on link "Hubbell-Wiring 5362W Industrial Grade Heavy-Duty Straight Blade Duplex Receptac…" at bounding box center [399, 258] width 279 height 24
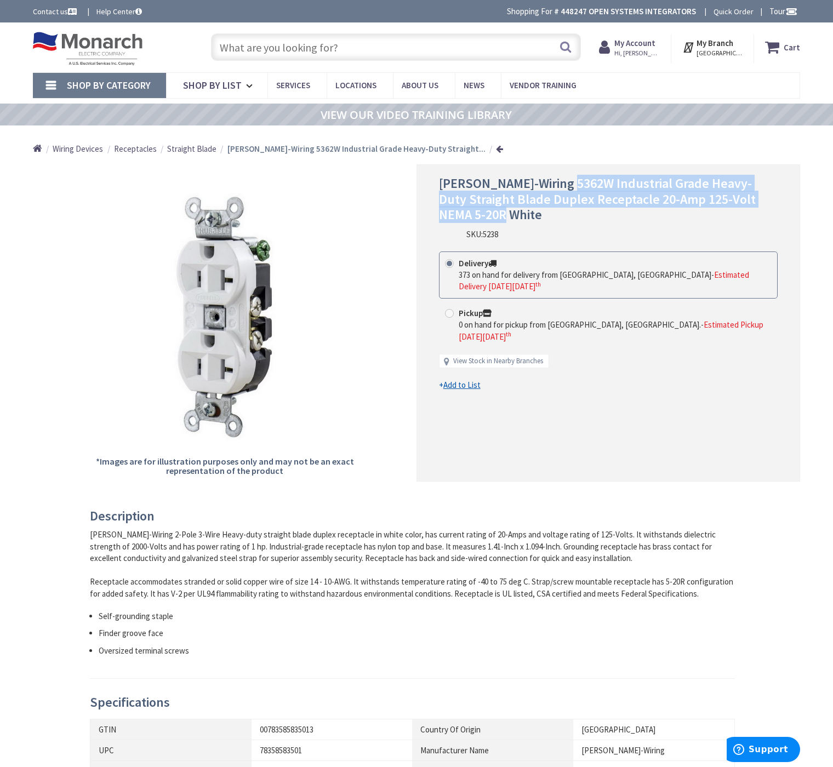
drag, startPoint x: 487, startPoint y: 212, endPoint x: 568, endPoint y: 187, distance: 84.9
click at [568, 187] on h1 "[PERSON_NAME]-Wiring 5362W Industrial Grade Heavy-Duty Straight Blade Duplex Re…" at bounding box center [608, 199] width 339 height 47
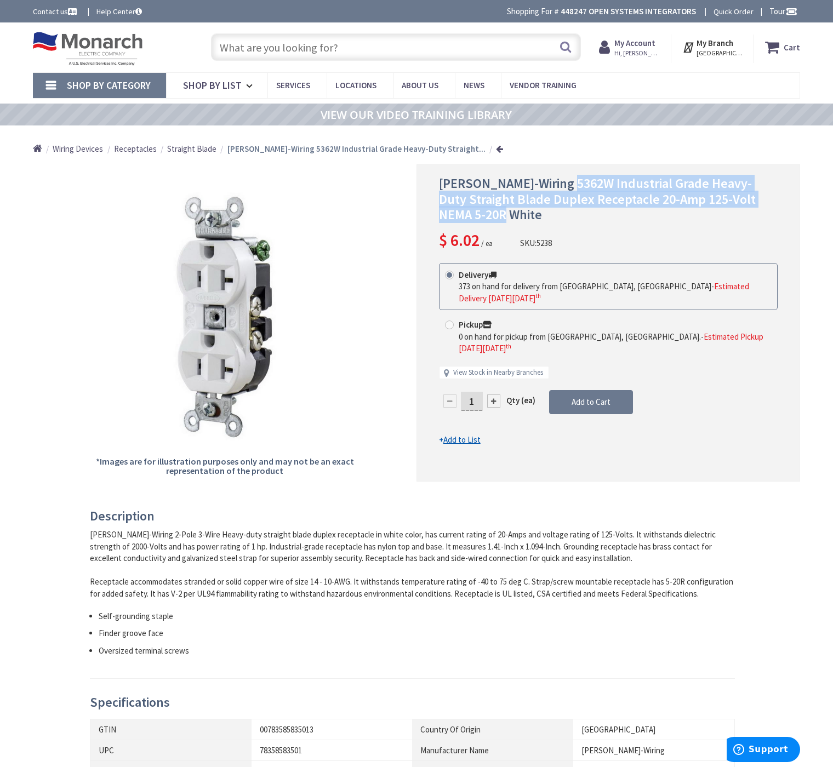
copy span "Industrial Grade Heavy-Duty Straight Blade Duplex Receptacle 20-Amp 125-Volt NE…"
click at [316, 56] on input "text" at bounding box center [396, 46] width 370 height 27
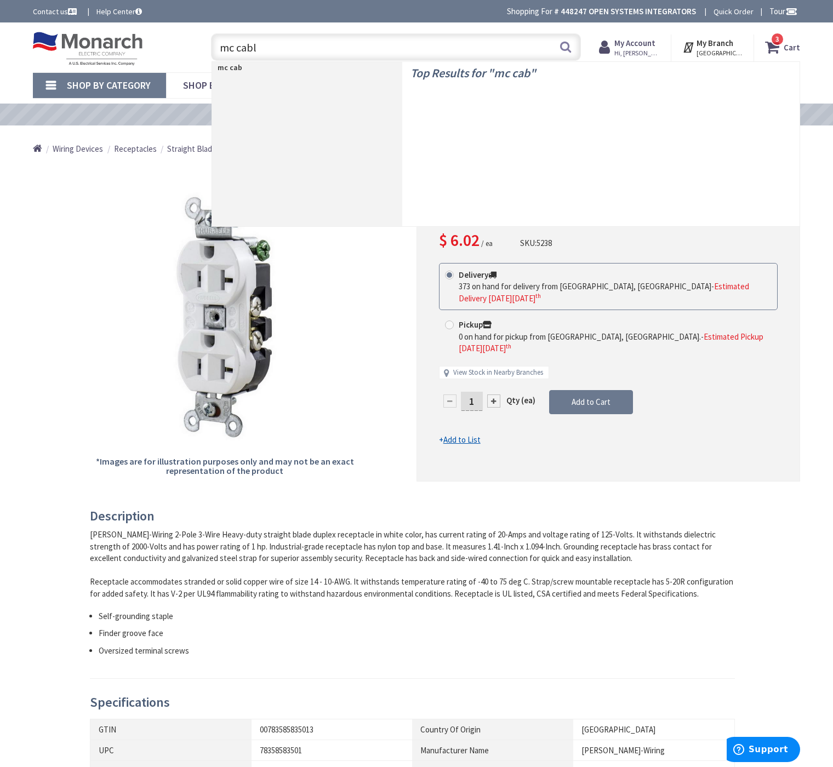
type input "mc cable"
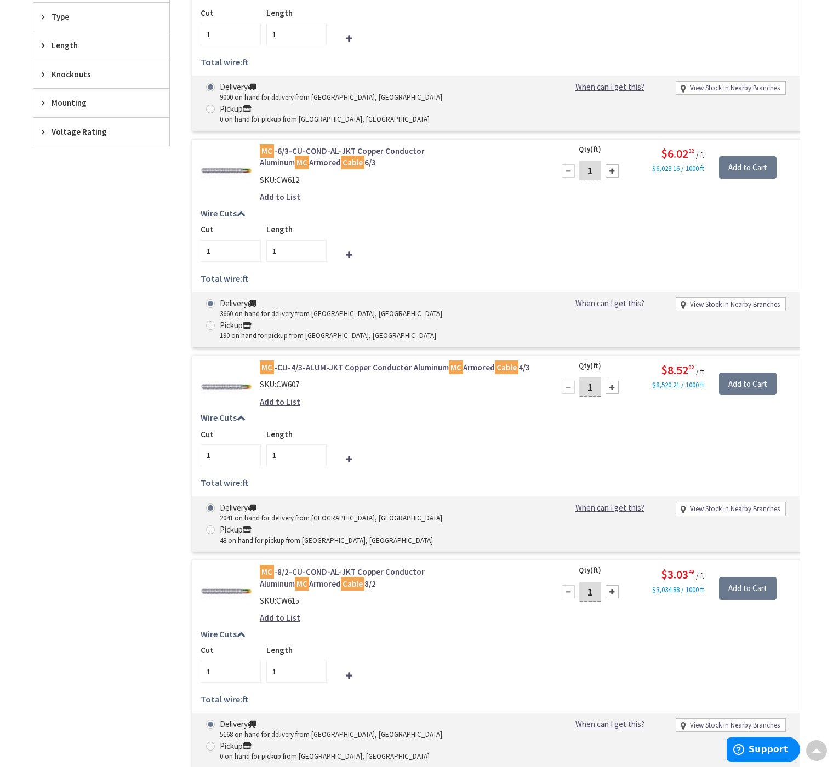
scroll to position [329, 0]
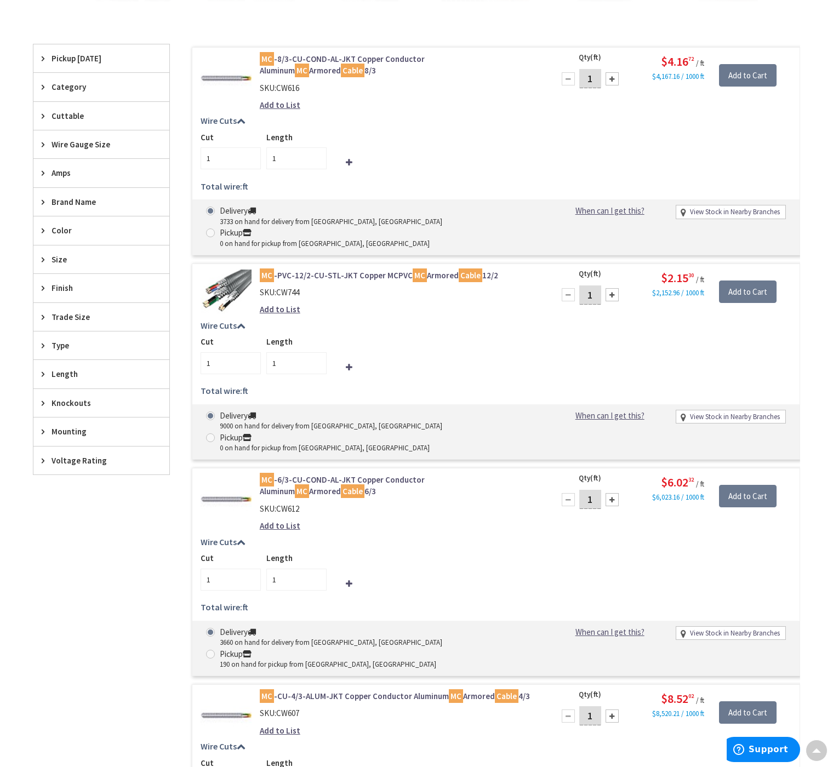
click at [56, 82] on span "Category" at bounding box center [96, 87] width 89 height 12
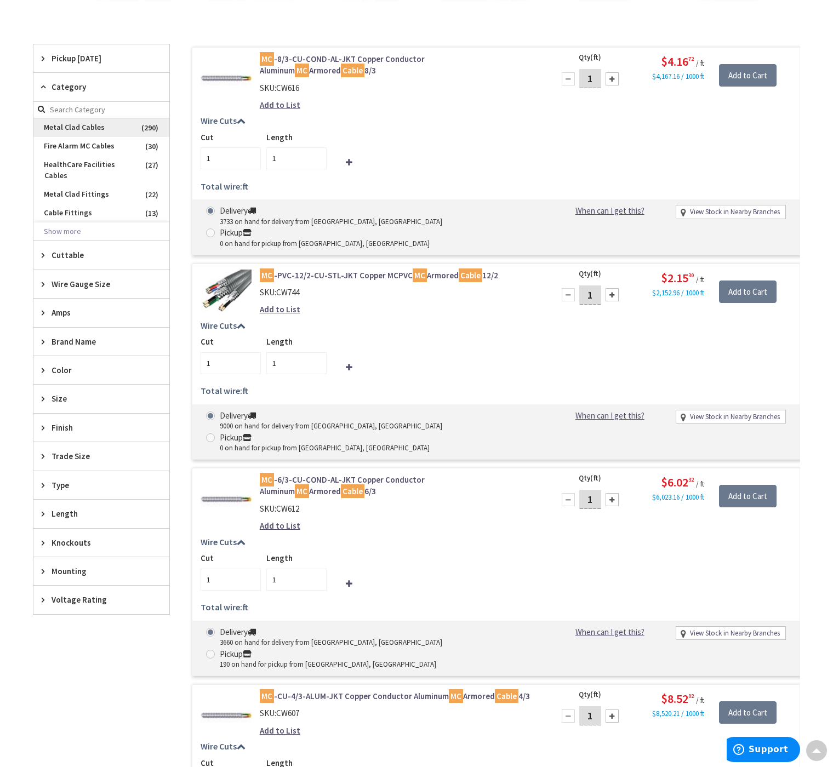
click at [71, 123] on span "Metal Clad Cables" at bounding box center [101, 127] width 136 height 19
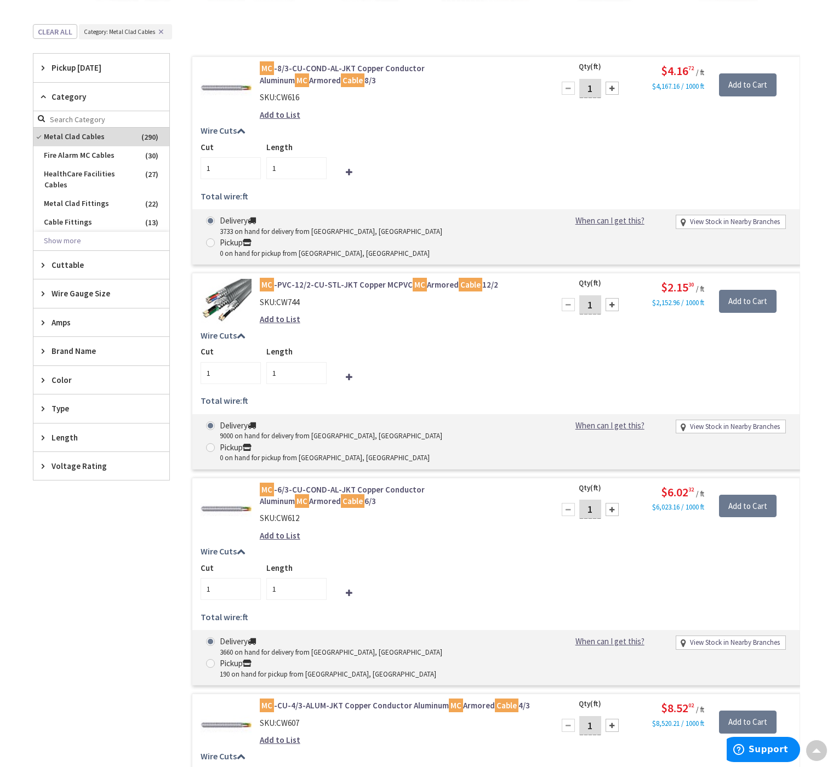
click at [92, 268] on span "Cuttable" at bounding box center [96, 265] width 89 height 12
click at [92, 290] on span "Wire Gauge Size" at bounding box center [96, 294] width 89 height 12
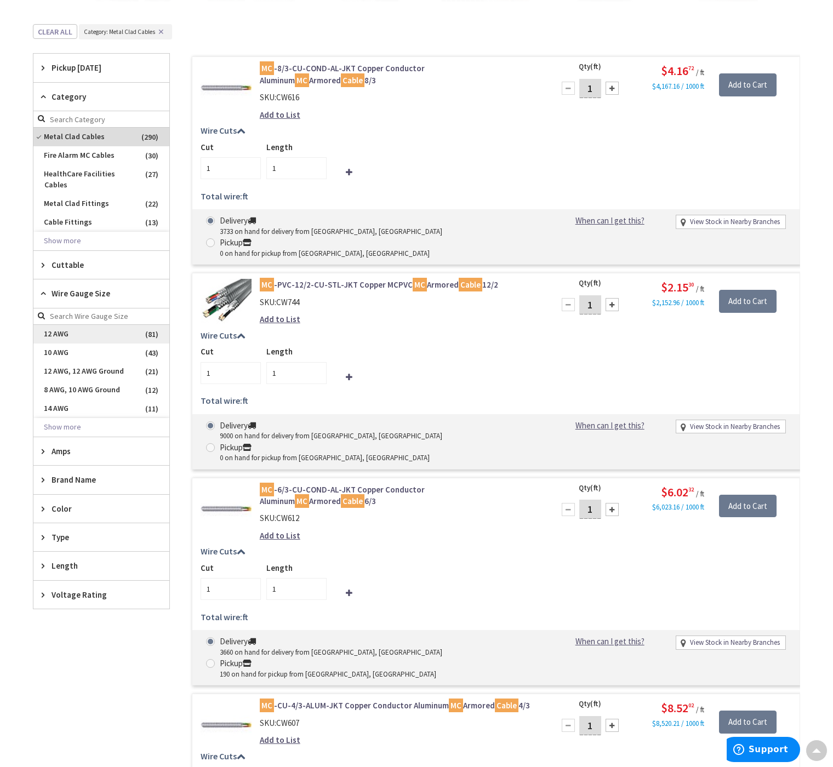
click at [85, 334] on span "12 AWG" at bounding box center [101, 334] width 136 height 19
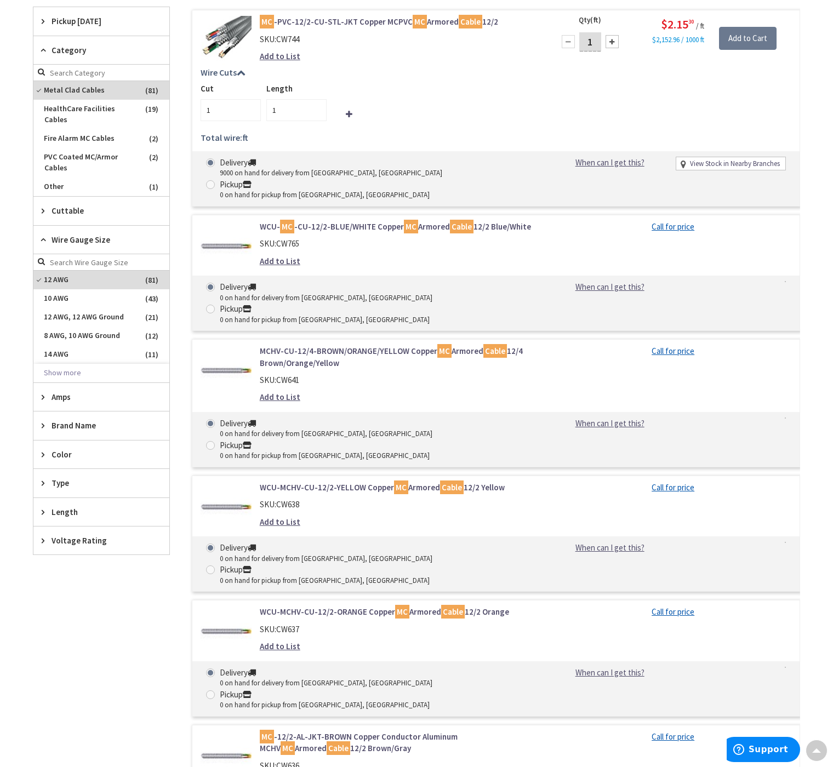
click at [90, 479] on span "Type" at bounding box center [96, 483] width 89 height 12
click at [99, 646] on span "Length" at bounding box center [96, 652] width 89 height 12
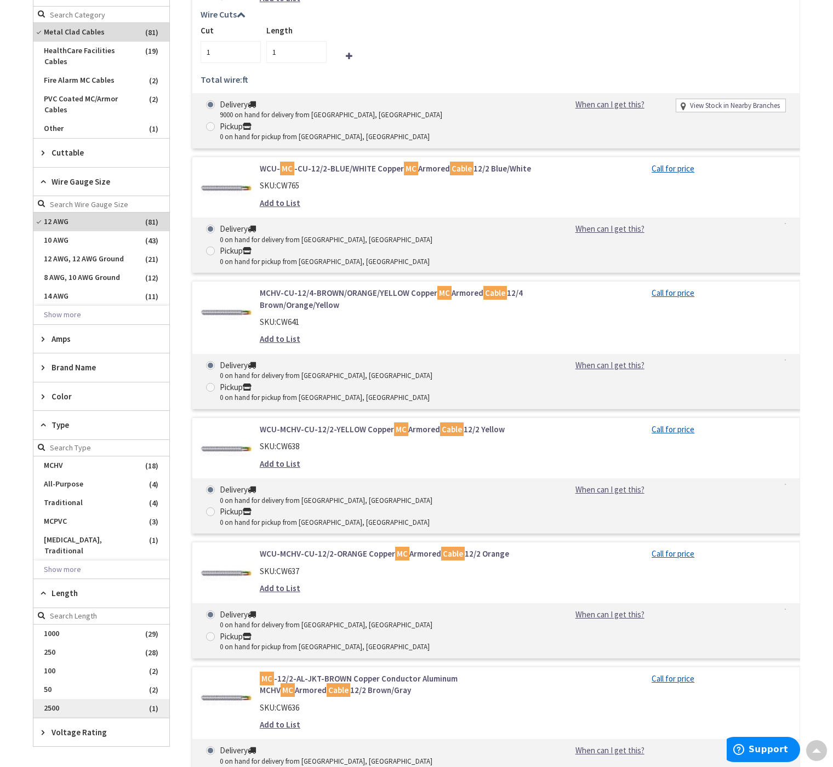
scroll to position [438, 0]
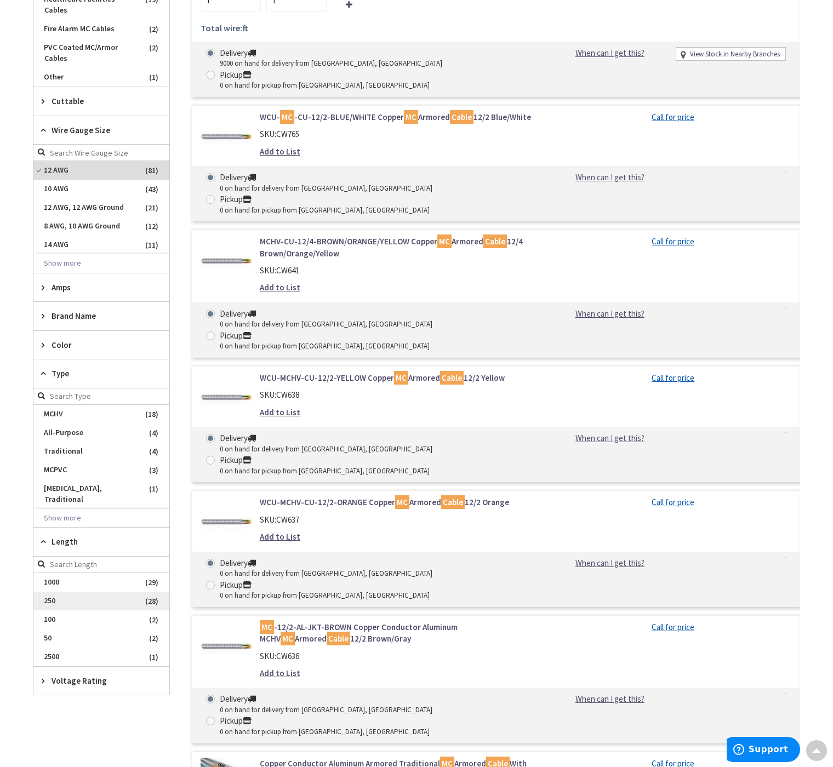
click at [101, 592] on span "250" at bounding box center [101, 601] width 136 height 19
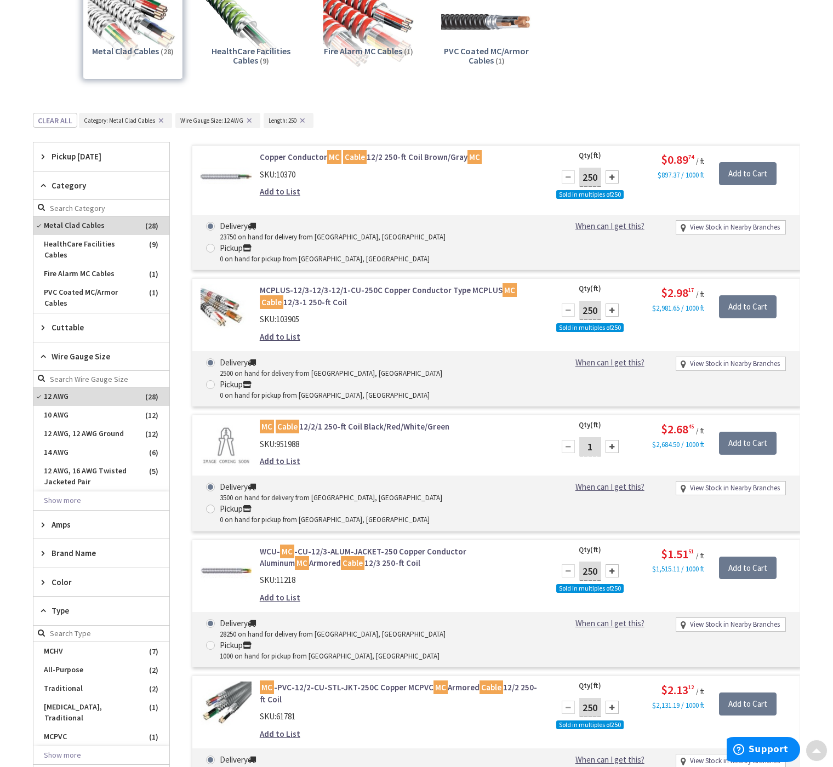
scroll to position [219, 0]
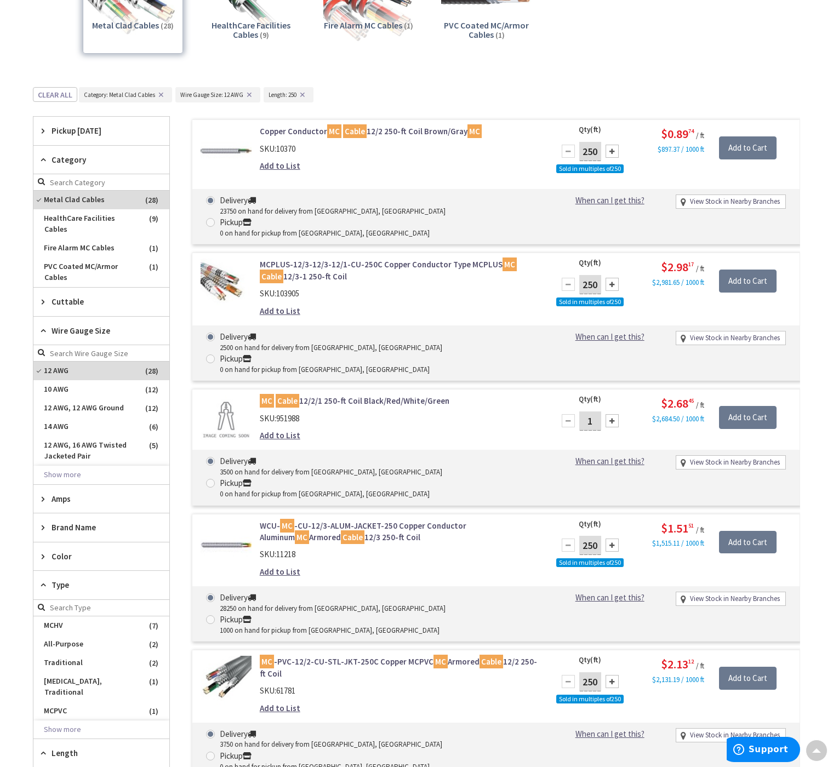
click at [388, 128] on link "Copper Conductor MC Cable 12/2 250-ft Coil Brown/Gray MC" at bounding box center [399, 131] width 279 height 12
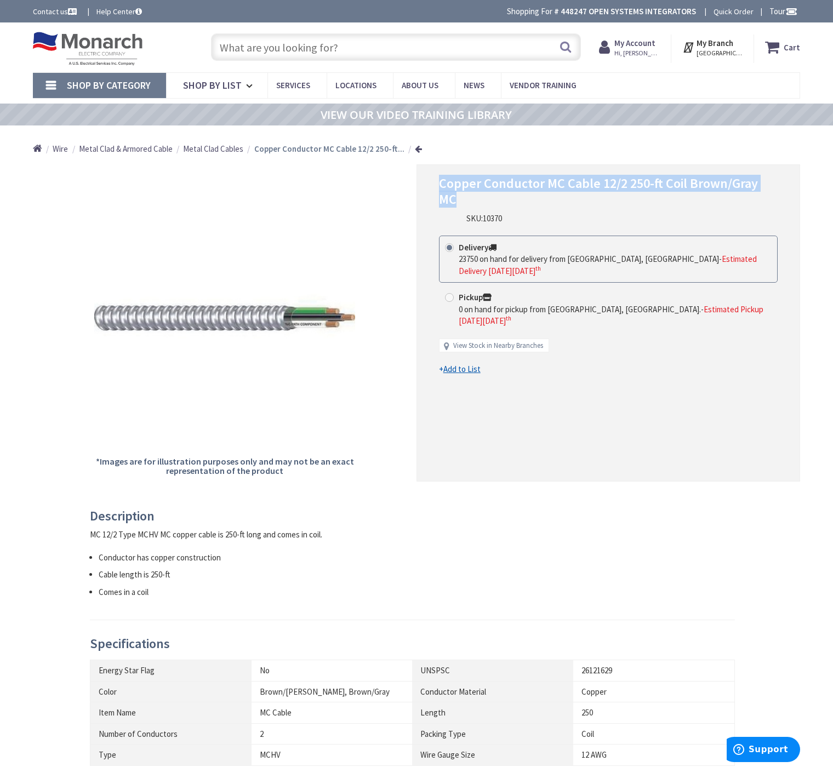
drag, startPoint x: 783, startPoint y: 186, endPoint x: 427, endPoint y: 184, distance: 356.2
click at [427, 184] on div "Copper Conductor MC Cable 12/2 250-ft Coil Brown/Gray MC SKU: 10370 This produc…" at bounding box center [608, 322] width 384 height 317
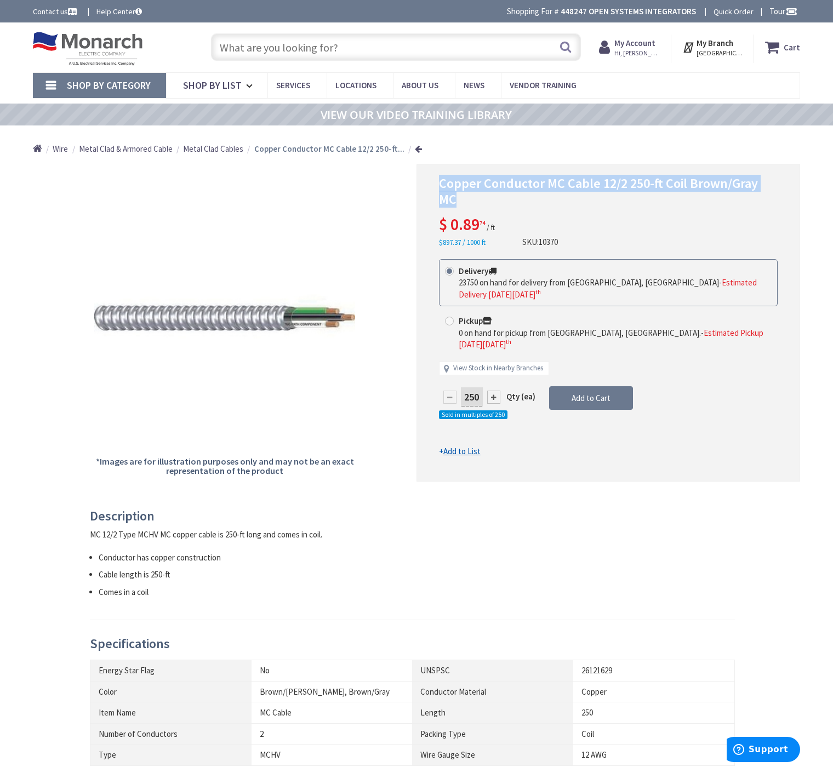
copy span "Copper Conductor MC Cable 12/2 250-ft Coil Brown/Gray MC"
click at [551, 237] on span "10370" at bounding box center [548, 242] width 19 height 10
copy span "10370"
click at [247, 39] on input "text" at bounding box center [396, 46] width 370 height 27
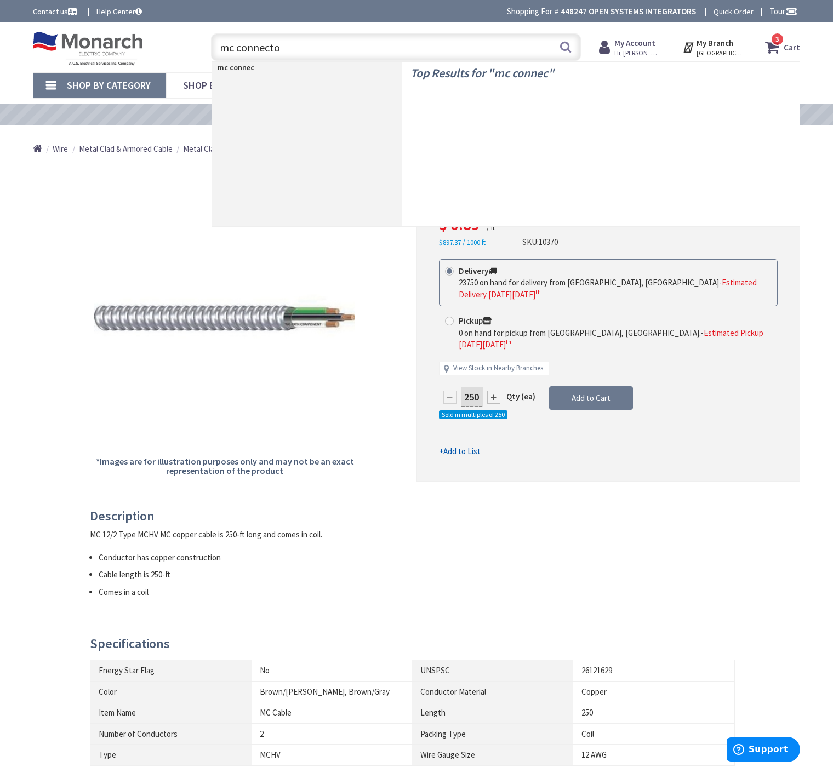
type input "mc connector"
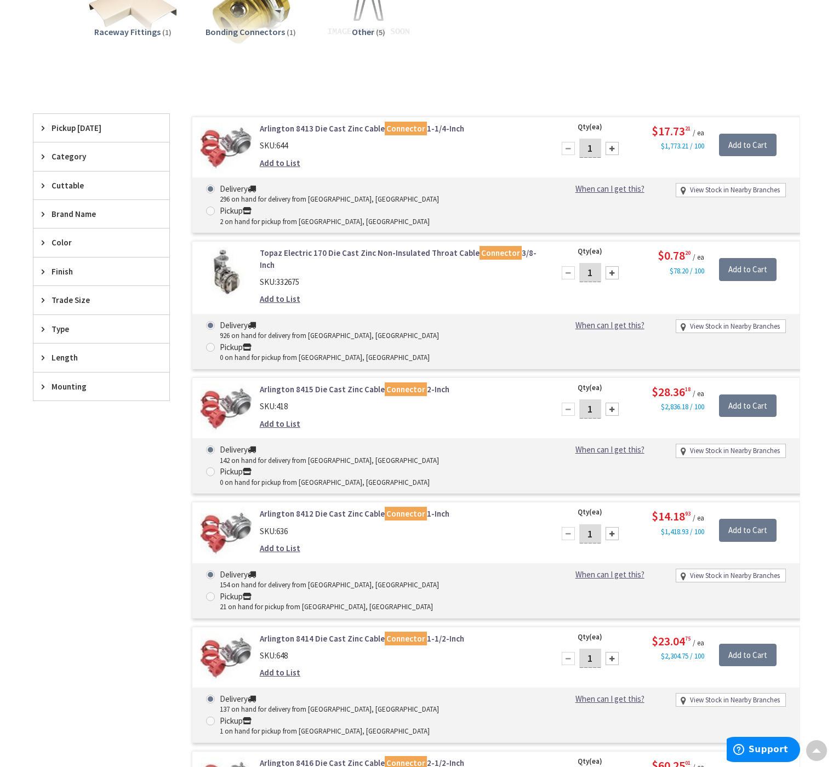
scroll to position [277, 0]
